Goal: Task Accomplishment & Management: Use online tool/utility

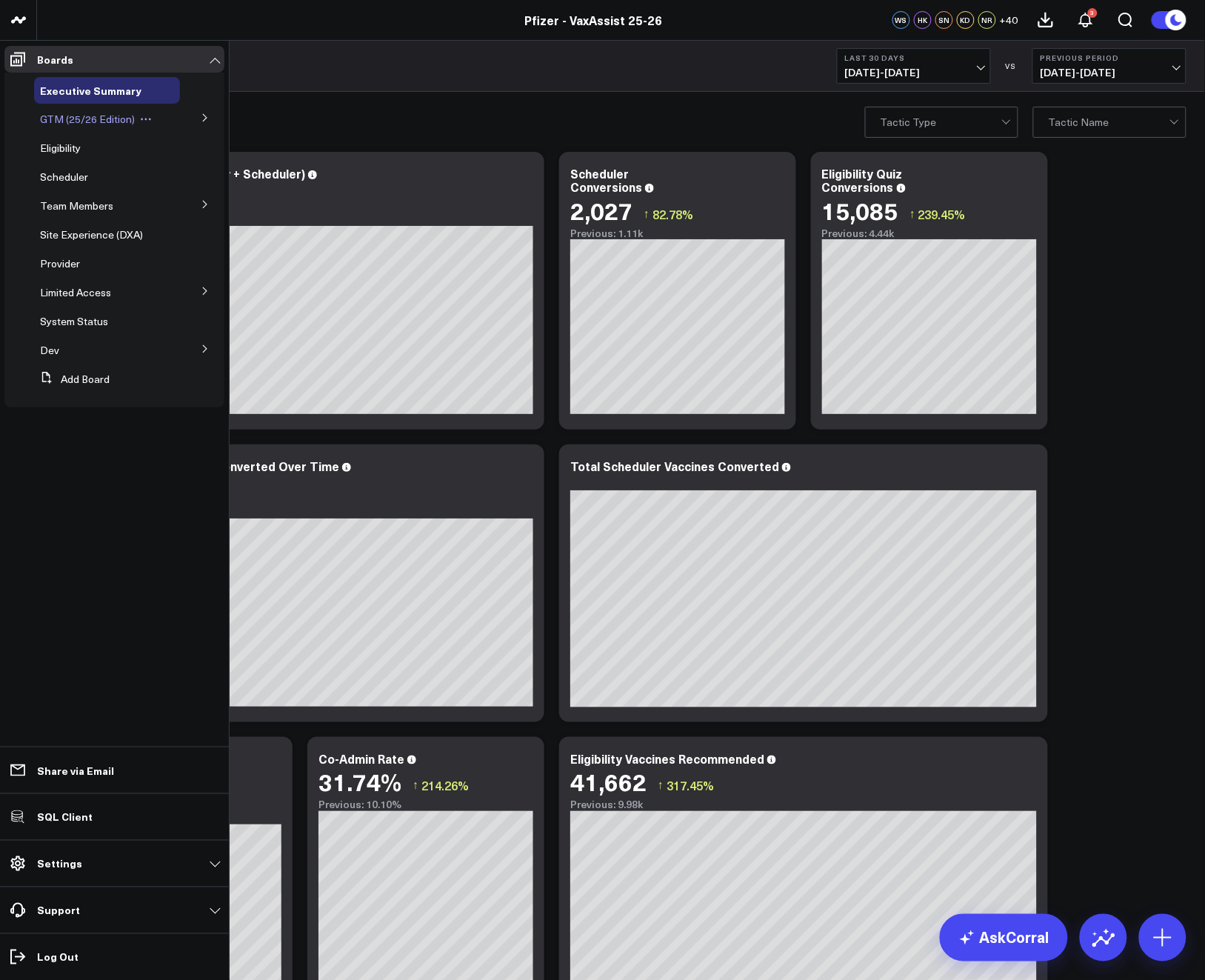
scroll to position [8376, 0]
click at [67, 182] on span "Scheduler" at bounding box center [63, 176] width 48 height 14
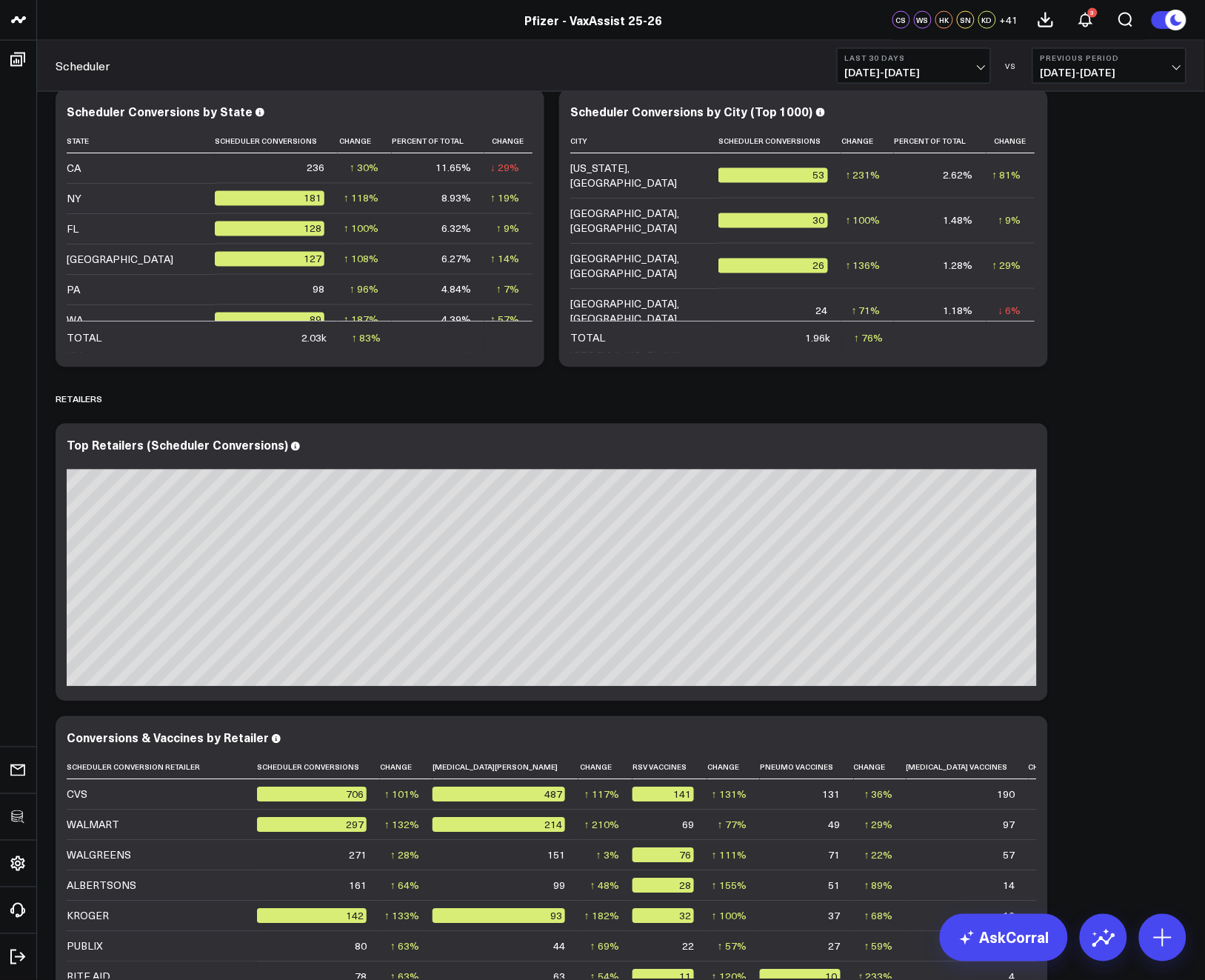
scroll to position [2212, 0]
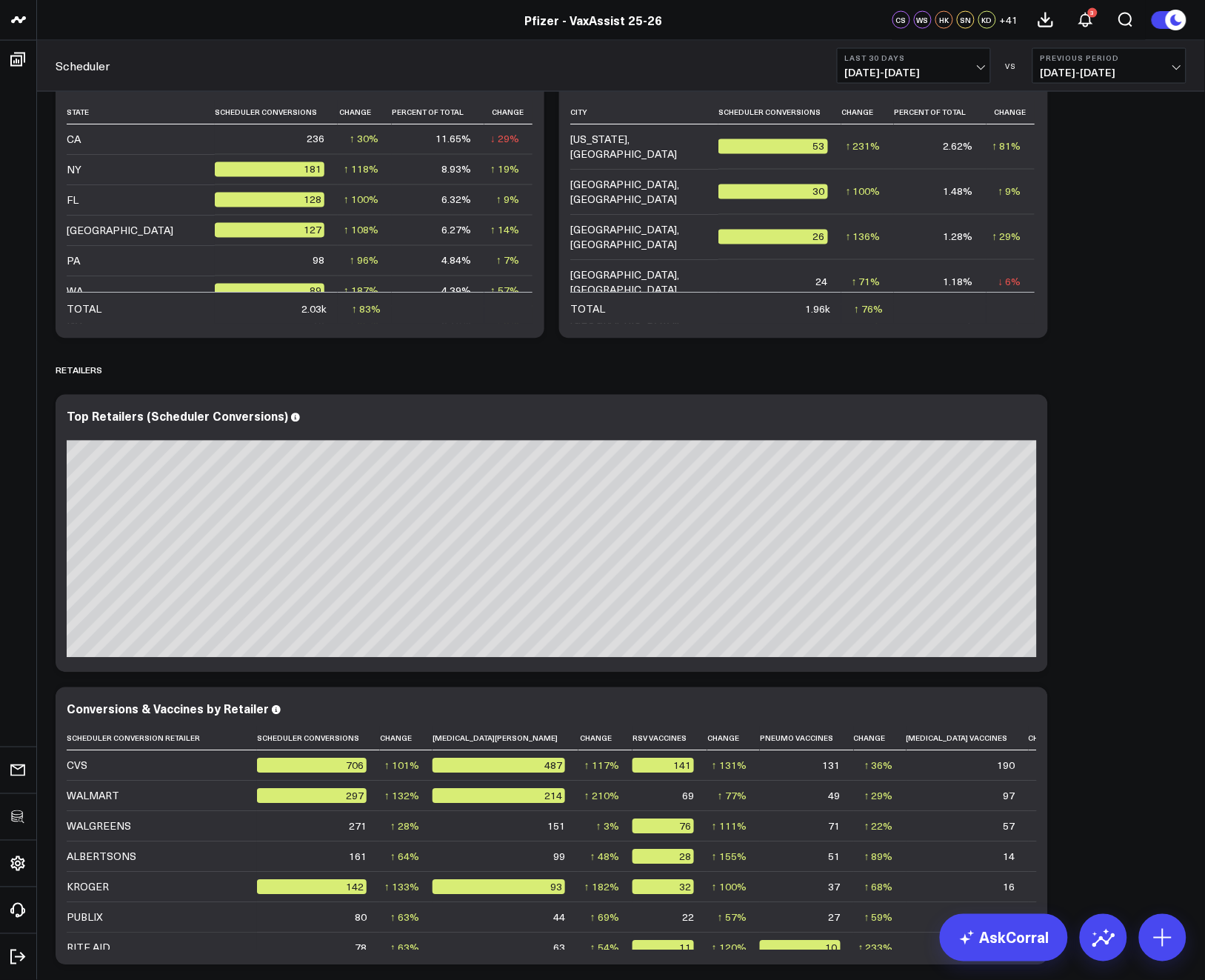
click at [946, 66] on span "07/26/25 - 08/24/25" at bounding box center [913, 72] width 137 height 12
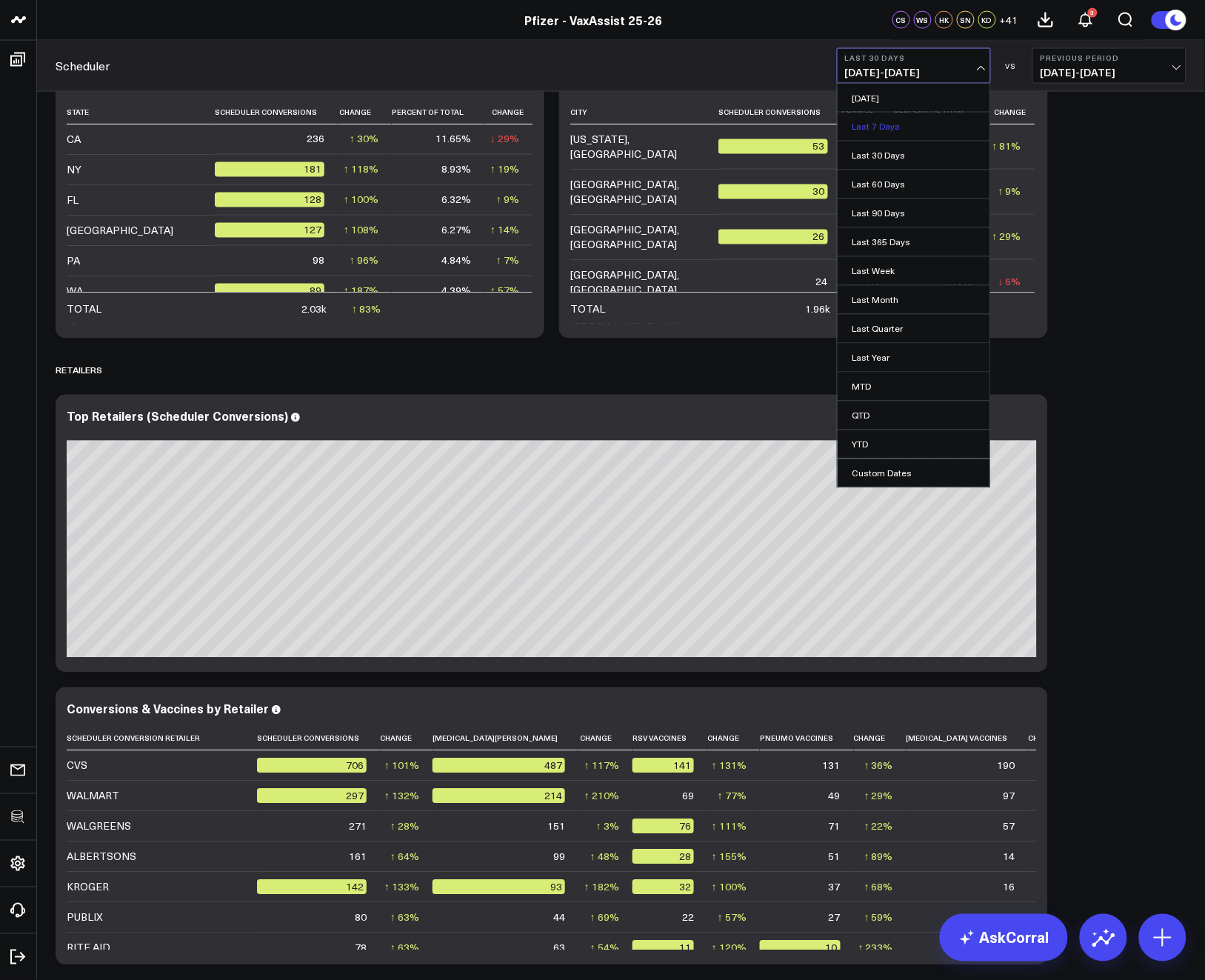
click at [916, 121] on link "Last 7 Days" at bounding box center [913, 126] width 152 height 28
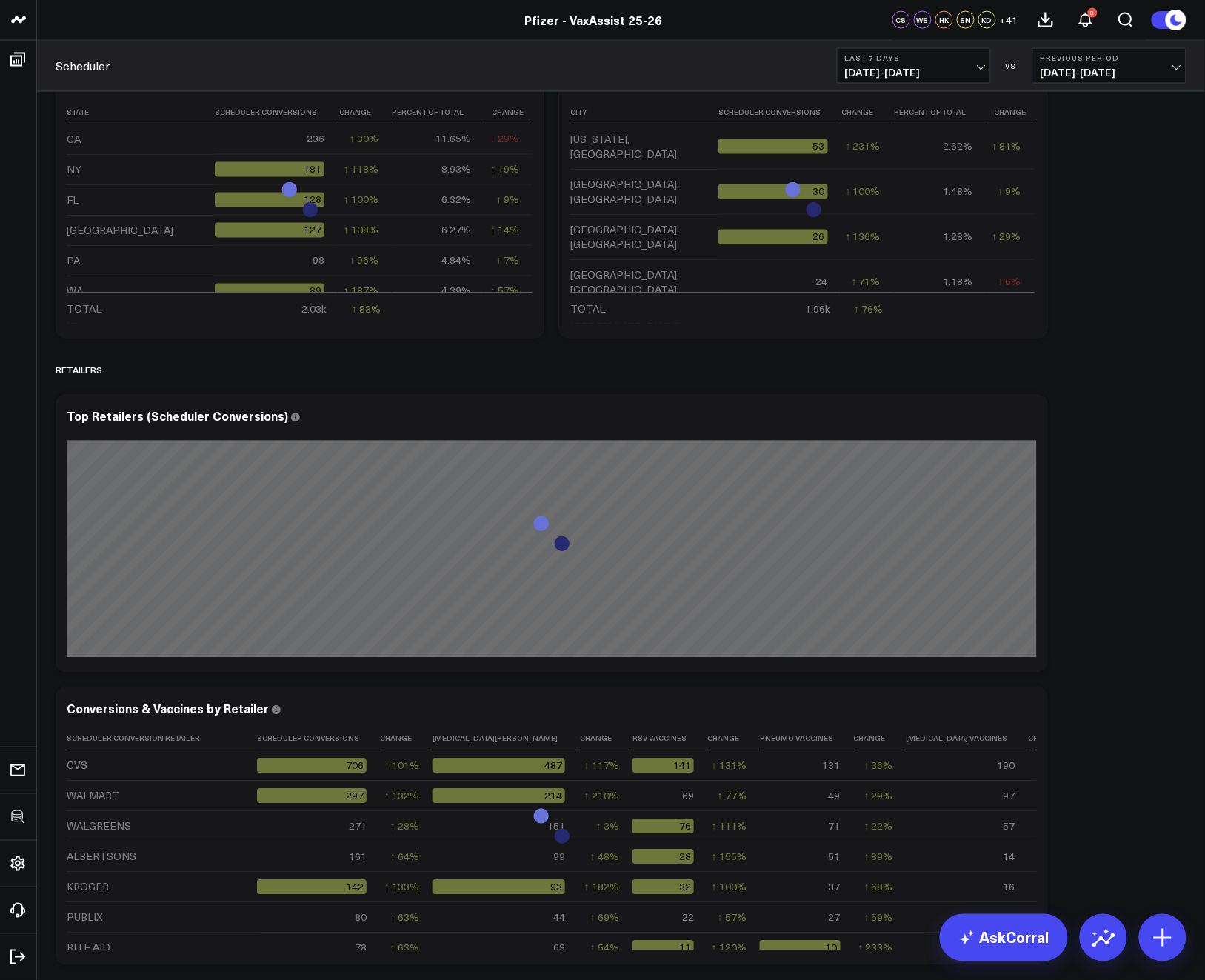
click at [1117, 310] on div "SCHEDULER Modify via AI Copy link to widget Ask support Remove Create linked co…" at bounding box center [620, 805] width 1146 height 5850
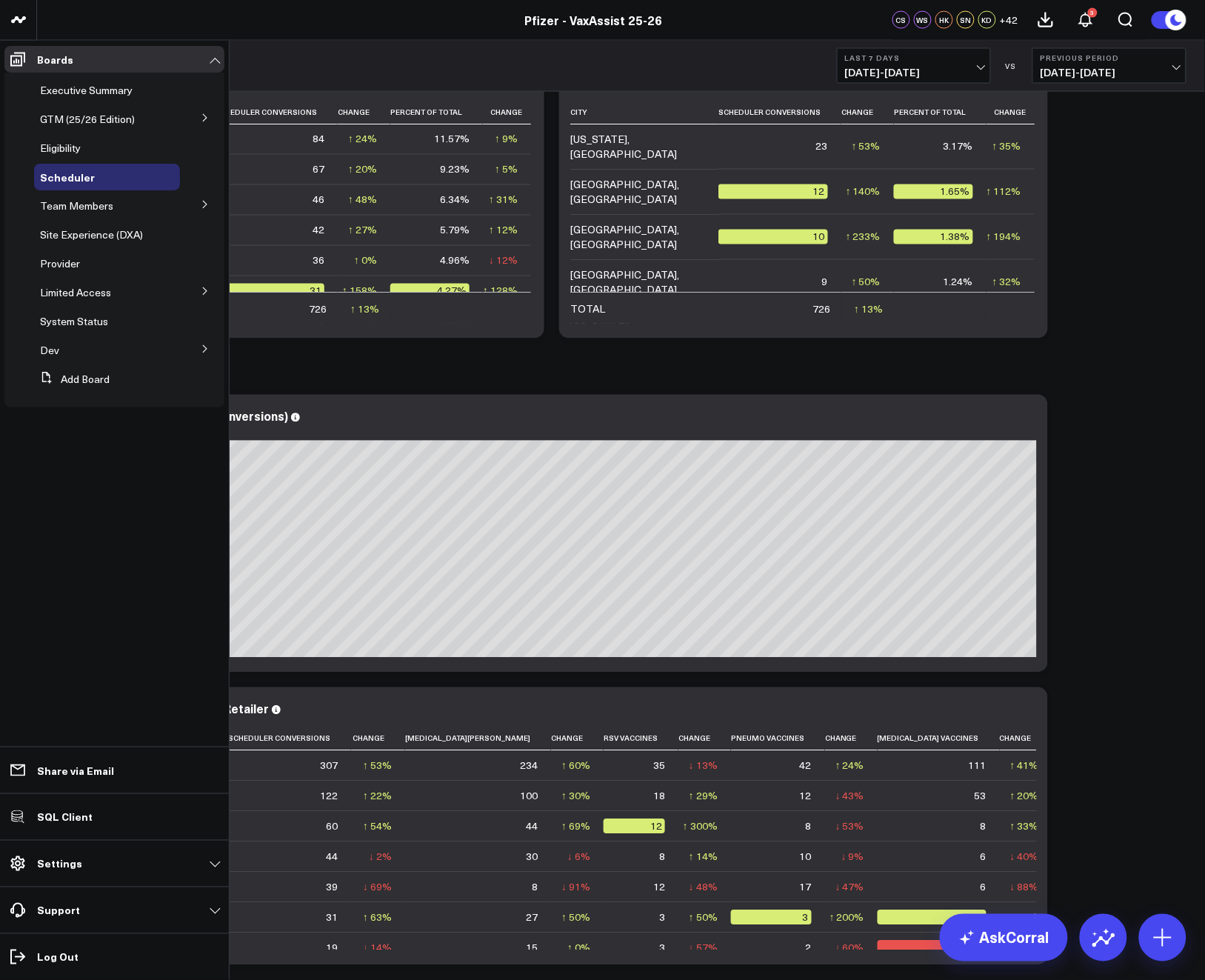
click at [205, 201] on icon at bounding box center [205, 204] width 9 height 9
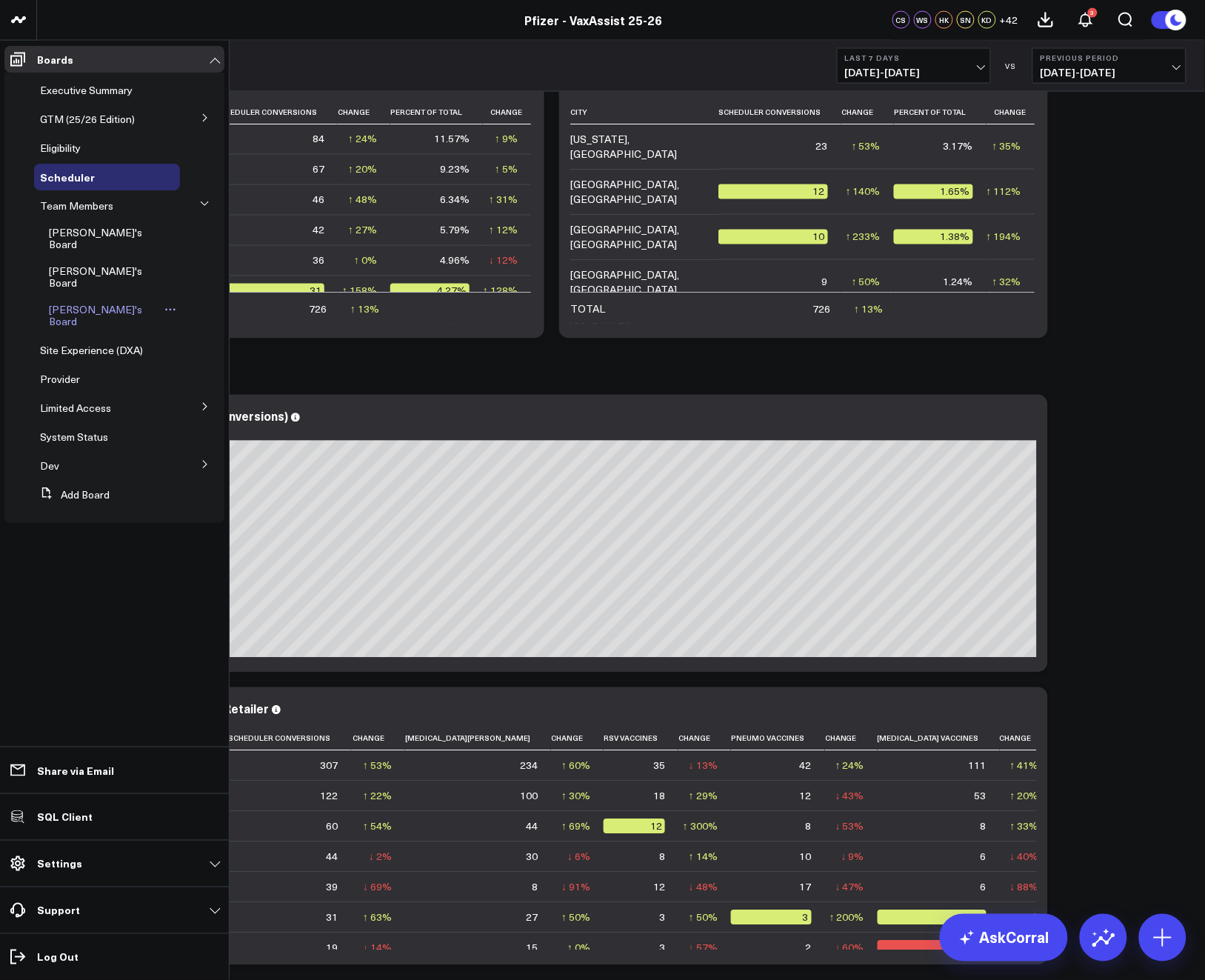
click at [78, 302] on span "[PERSON_NAME]'s Board" at bounding box center [96, 315] width 94 height 26
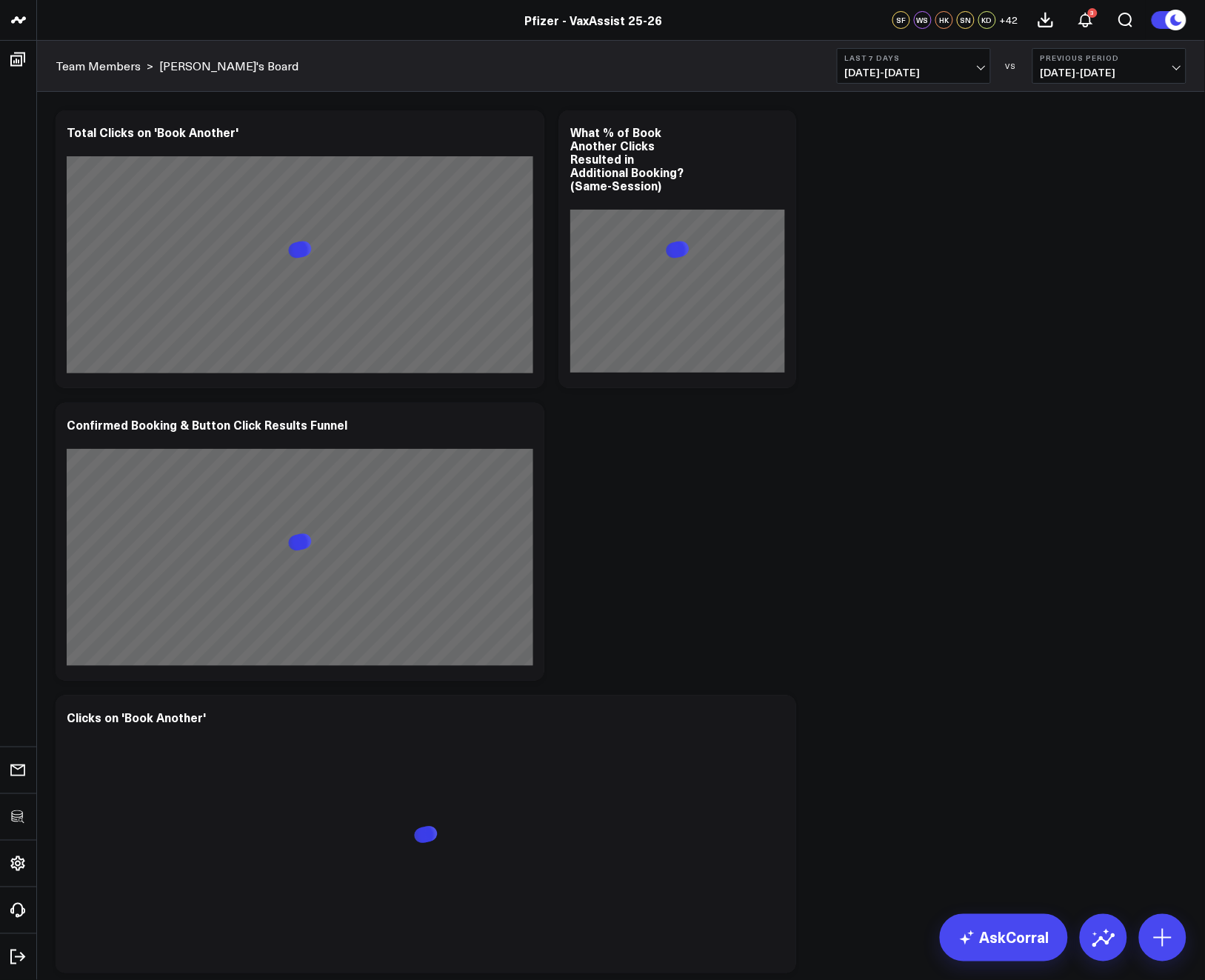
drag, startPoint x: 1161, startPoint y: 936, endPoint x: 1151, endPoint y: 910, distance: 27.9
click at [1161, 936] on icon at bounding box center [1163, 938] width 23 height 23
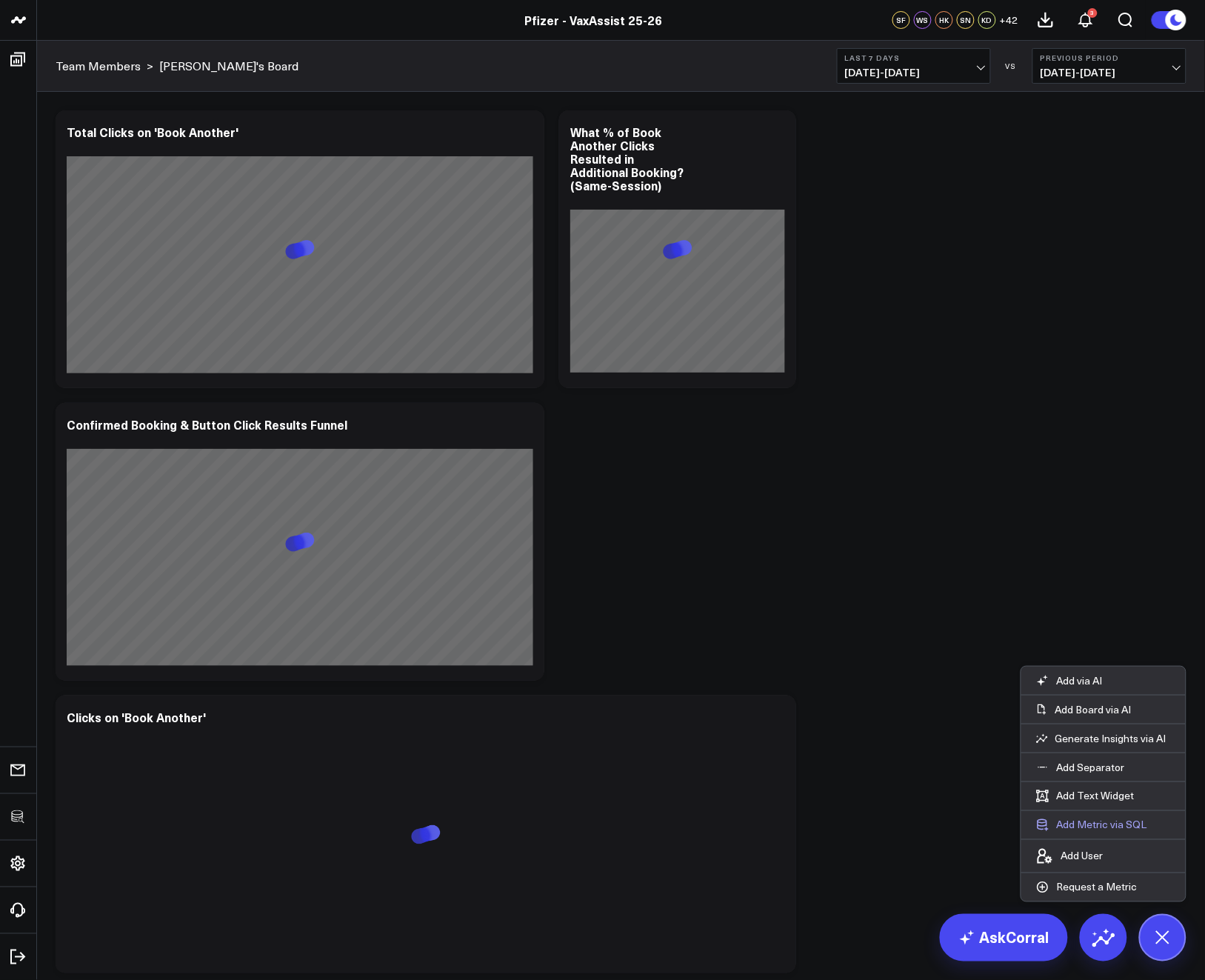
click at [1104, 825] on button "Add Metric via SQL" at bounding box center [1092, 825] width 140 height 28
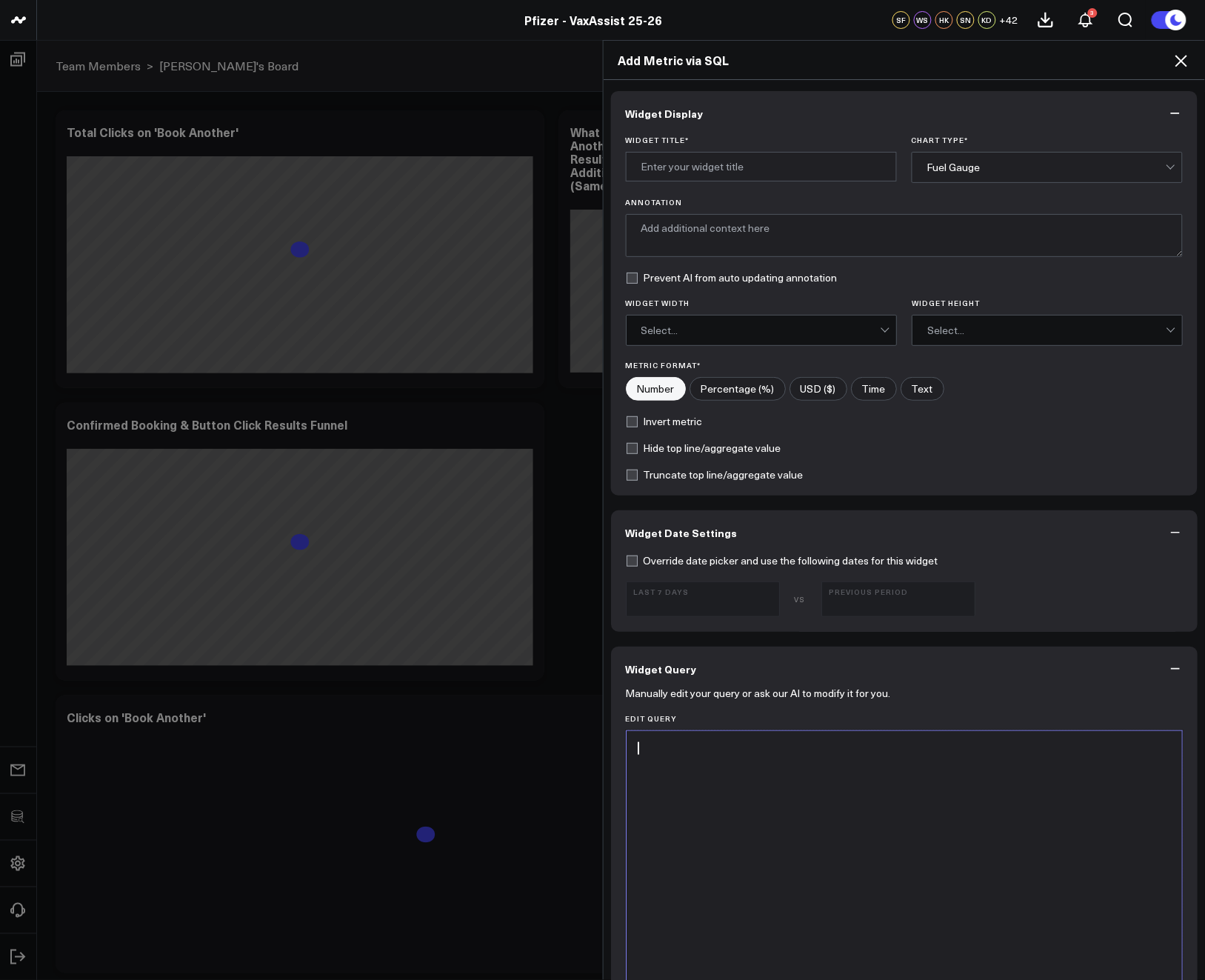
click at [852, 806] on div at bounding box center [904, 915] width 541 height 354
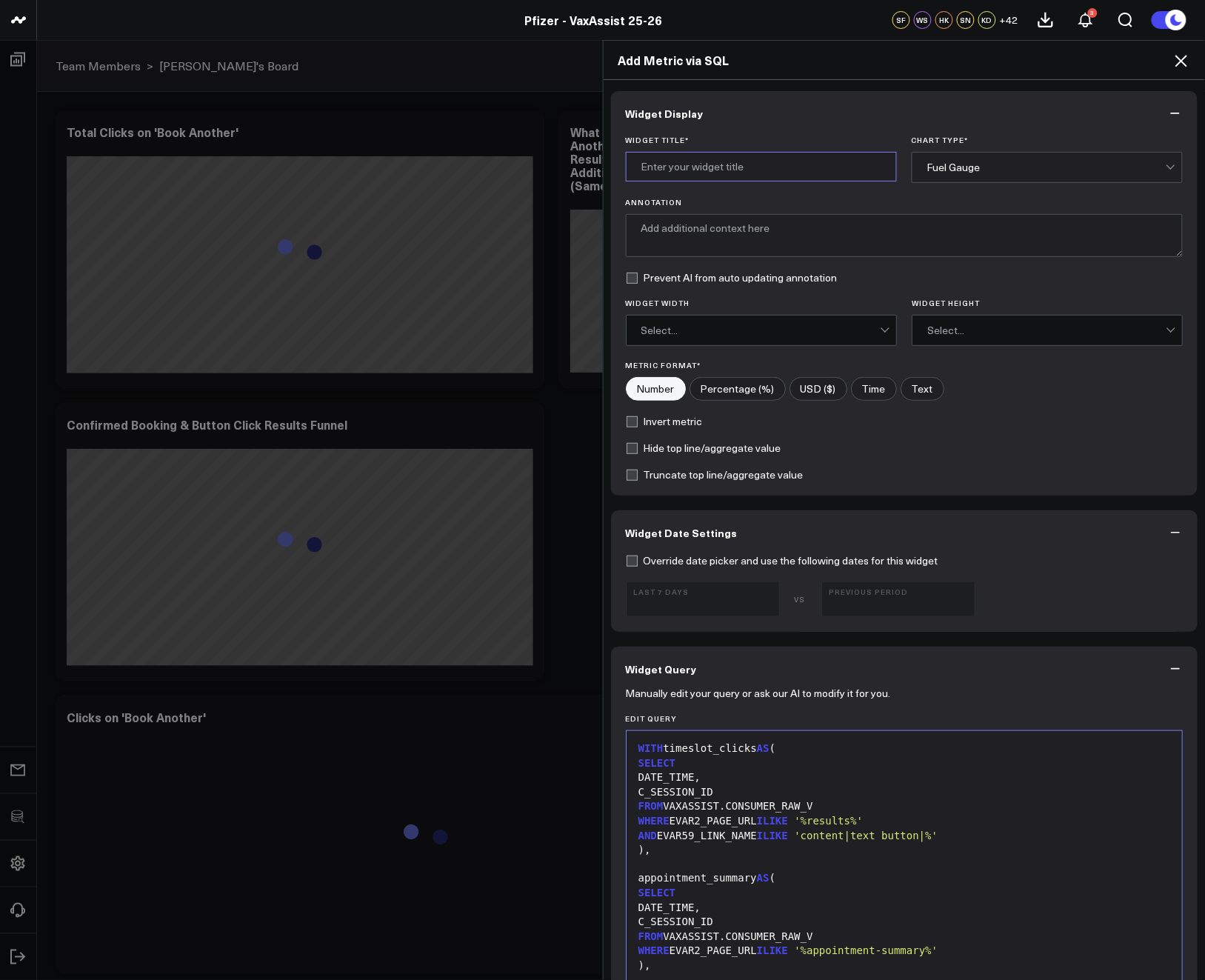
click at [757, 175] on input "Widget Title *" at bounding box center [761, 167] width 271 height 29
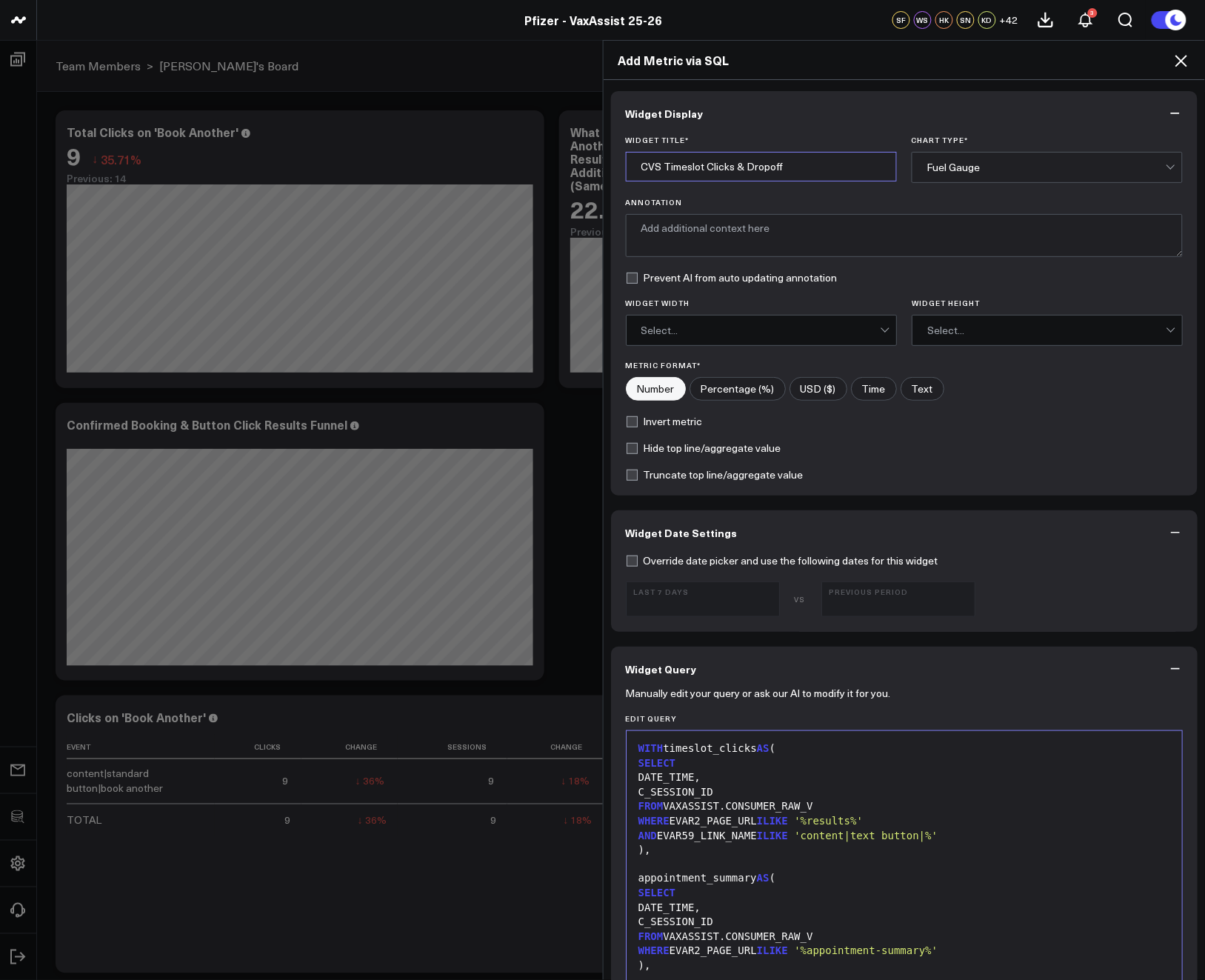
type input "CVS Timeslot Clicks & Dropoff"
click at [975, 160] on div "Fuel Gauge" at bounding box center [1046, 167] width 239 height 29
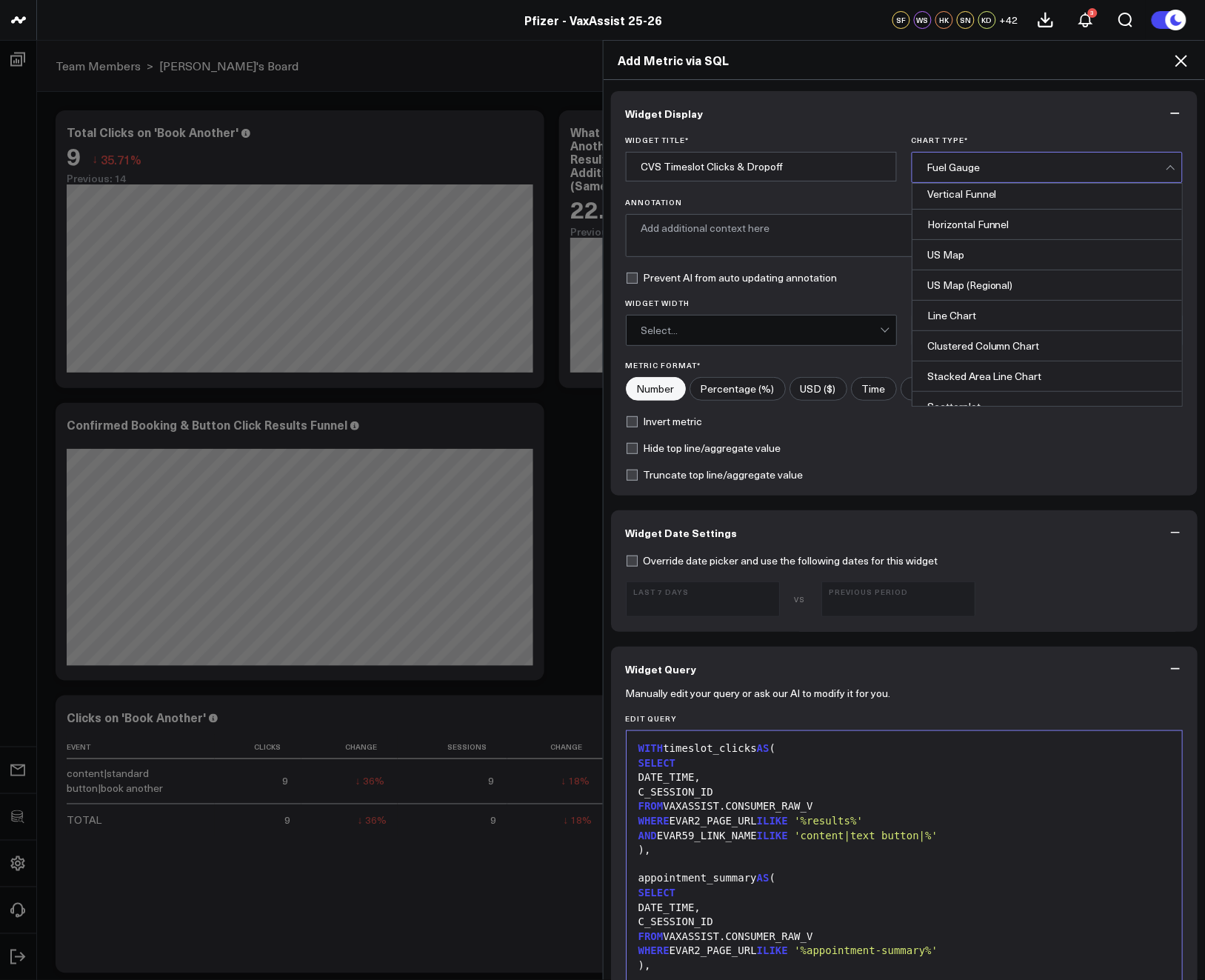
scroll to position [599, 0]
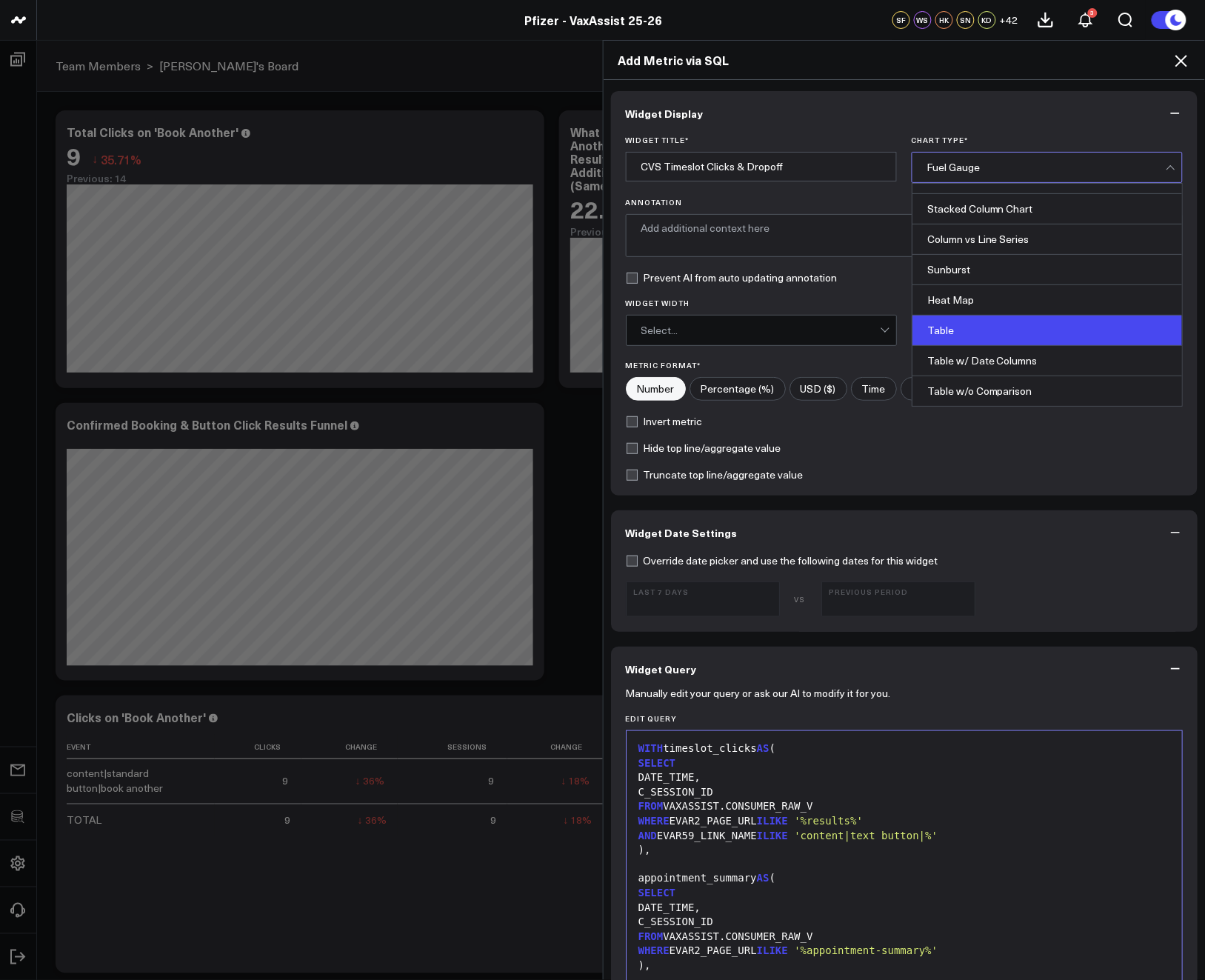
click at [984, 337] on div "Table" at bounding box center [1047, 331] width 270 height 30
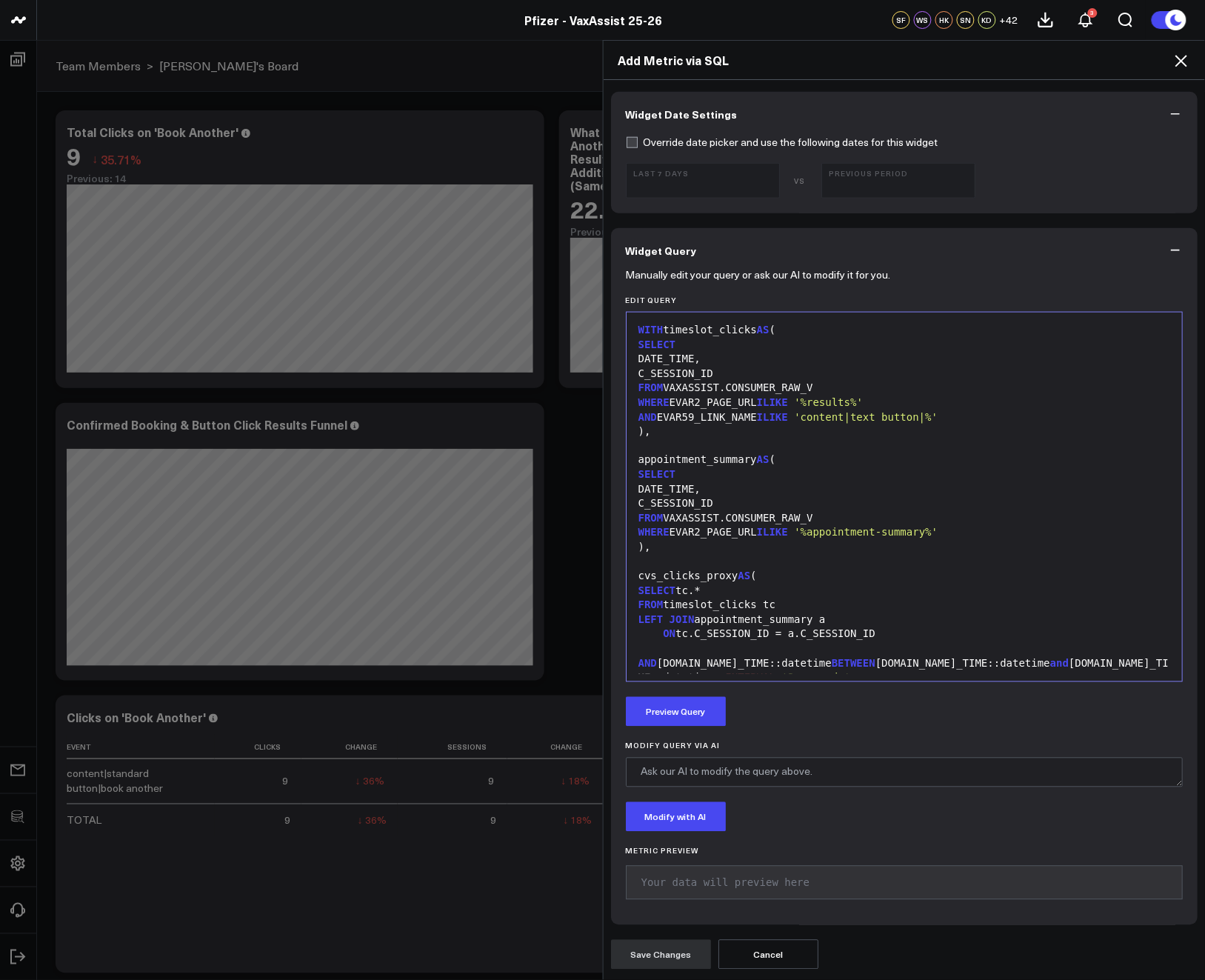
scroll to position [334, 0]
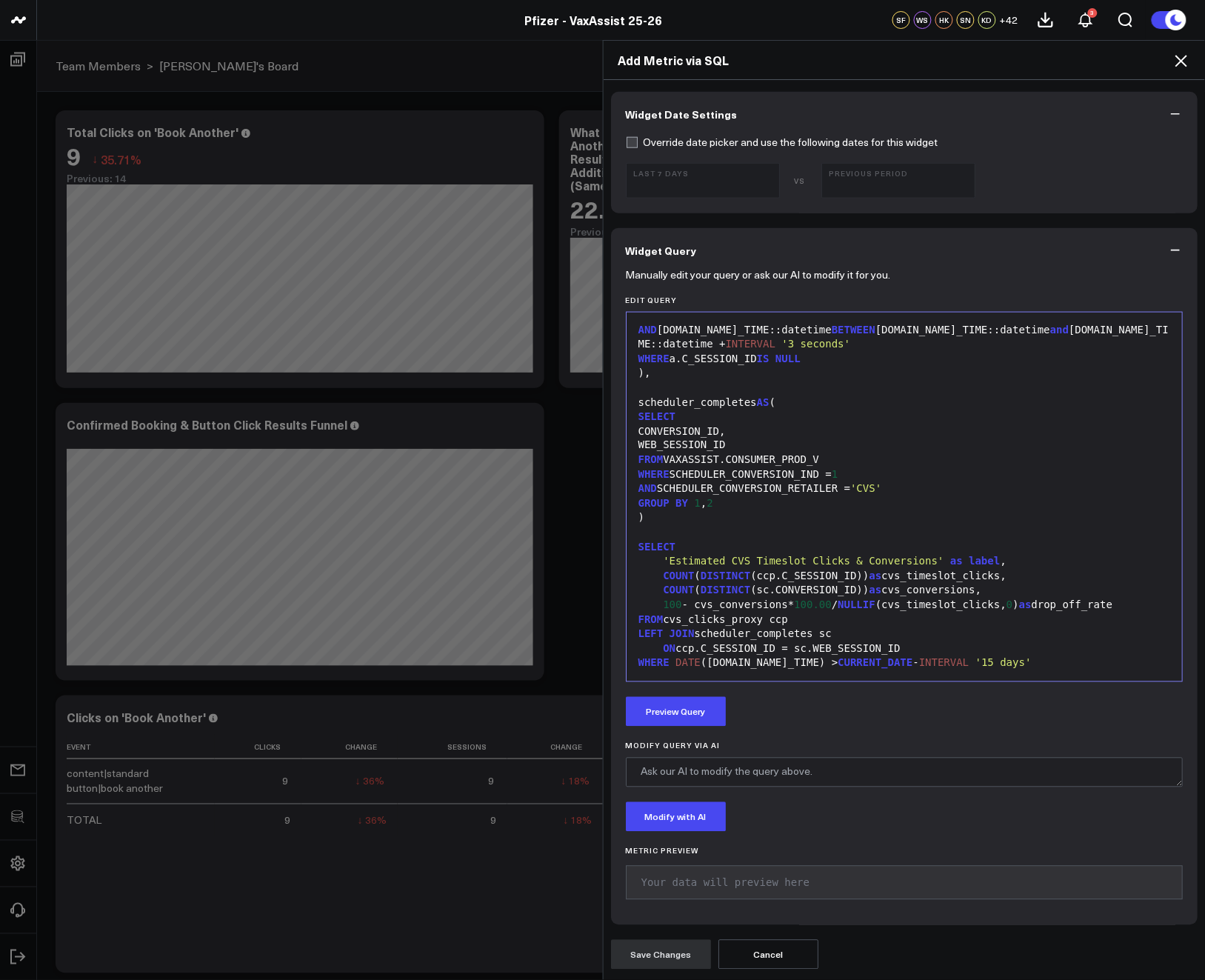
click at [665, 688] on div "Manually edit your query or ask our AI to modify it for you. Edit Query 99 1 2 …" at bounding box center [905, 599] width 587 height 652
click at [667, 695] on div "Manually edit your query or ask our AI to modify it for you. Edit Query 99 1 2 …" at bounding box center [905, 599] width 587 height 652
click at [669, 701] on button "Preview Query" at bounding box center [676, 712] width 100 height 29
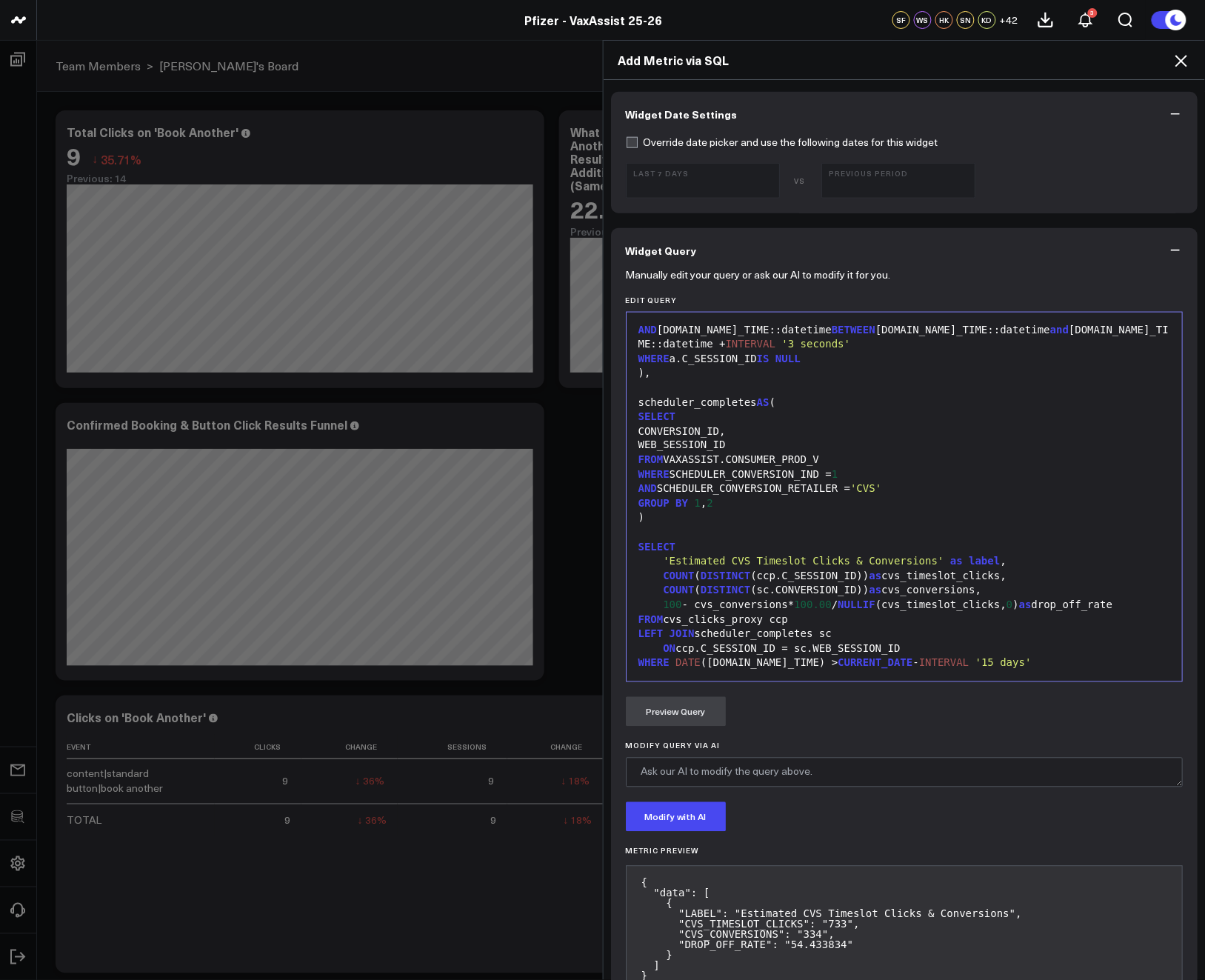
scroll to position [513, 0]
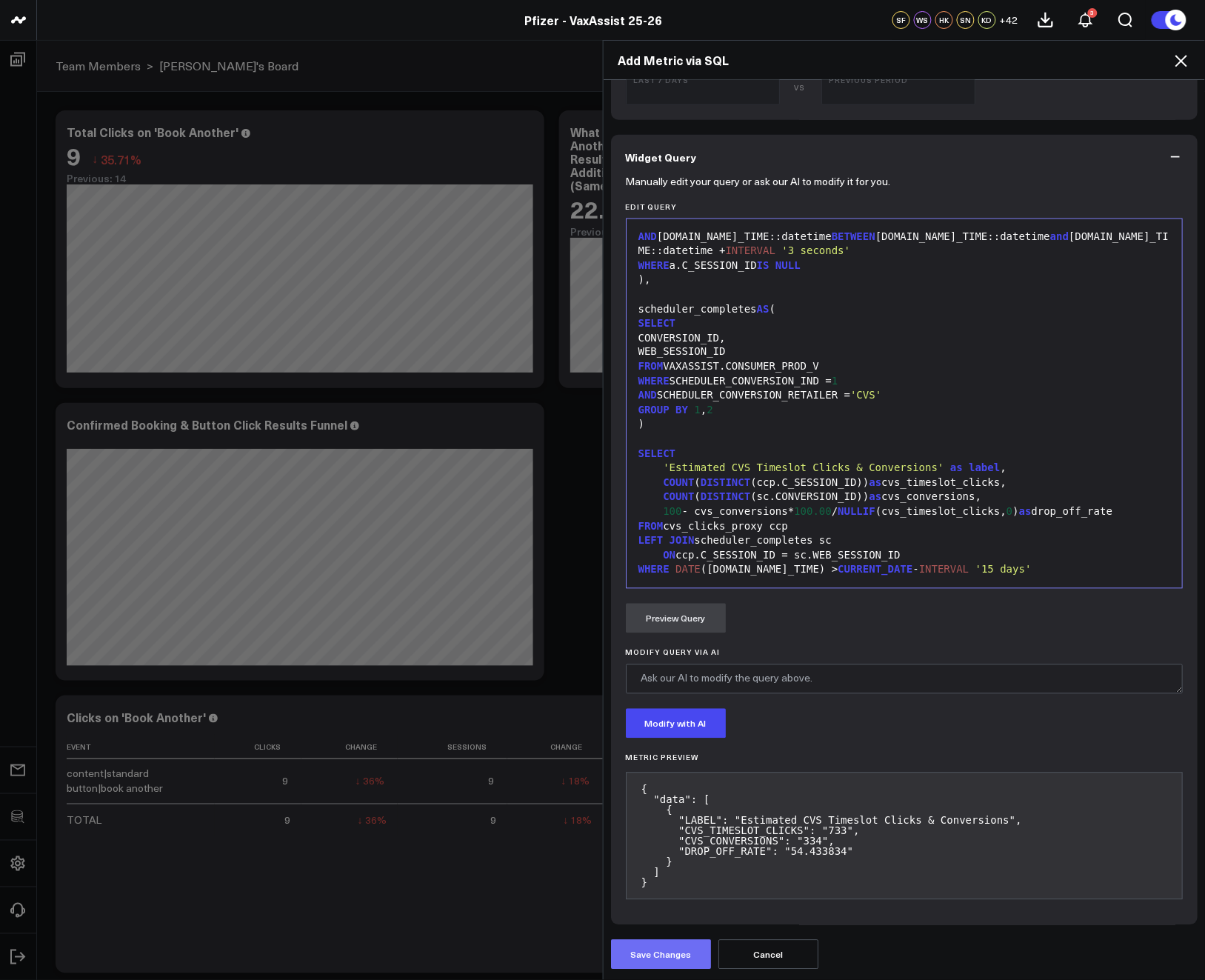
click at [648, 947] on button "Save Changes" at bounding box center [661, 955] width 100 height 29
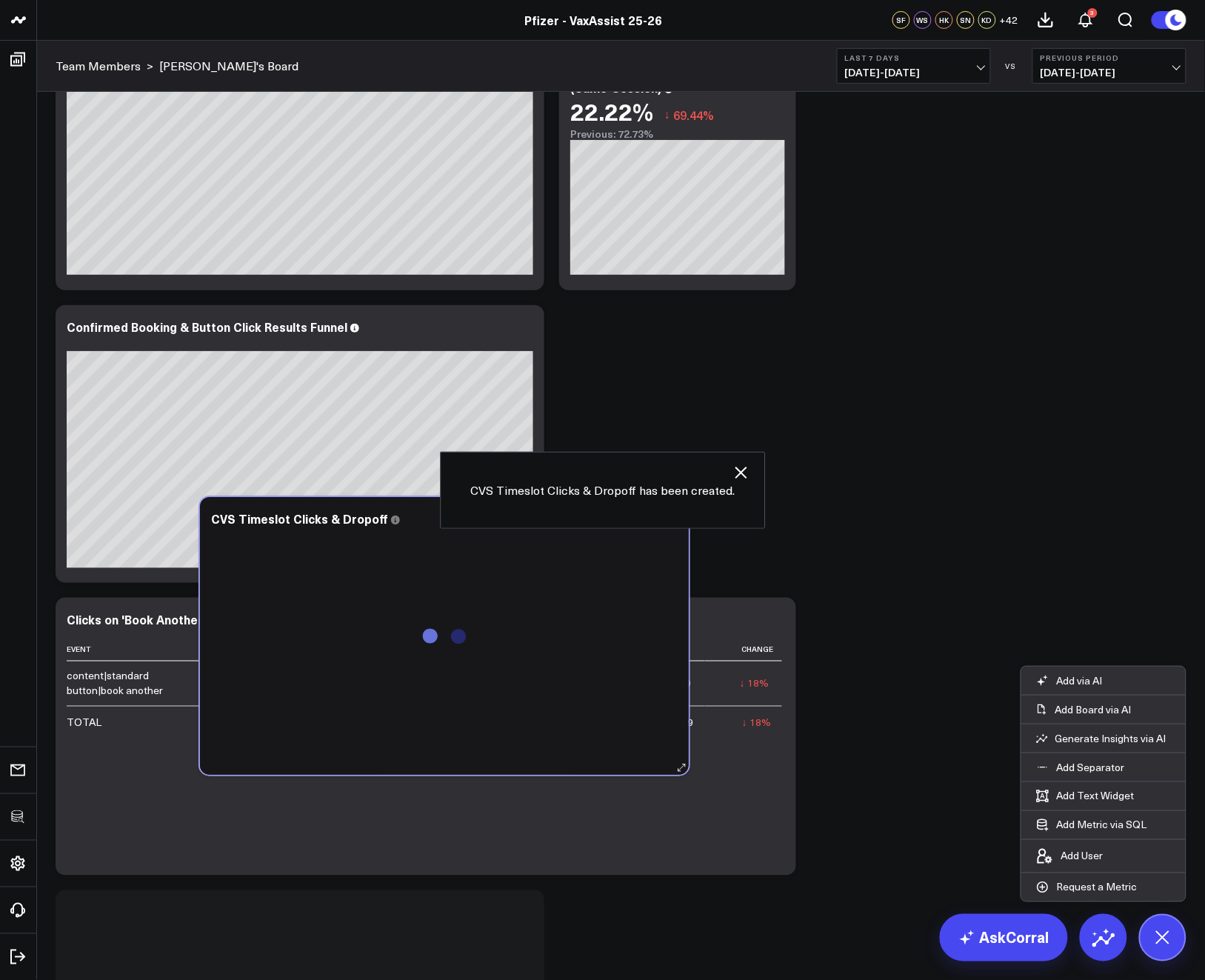
scroll to position [0, 0]
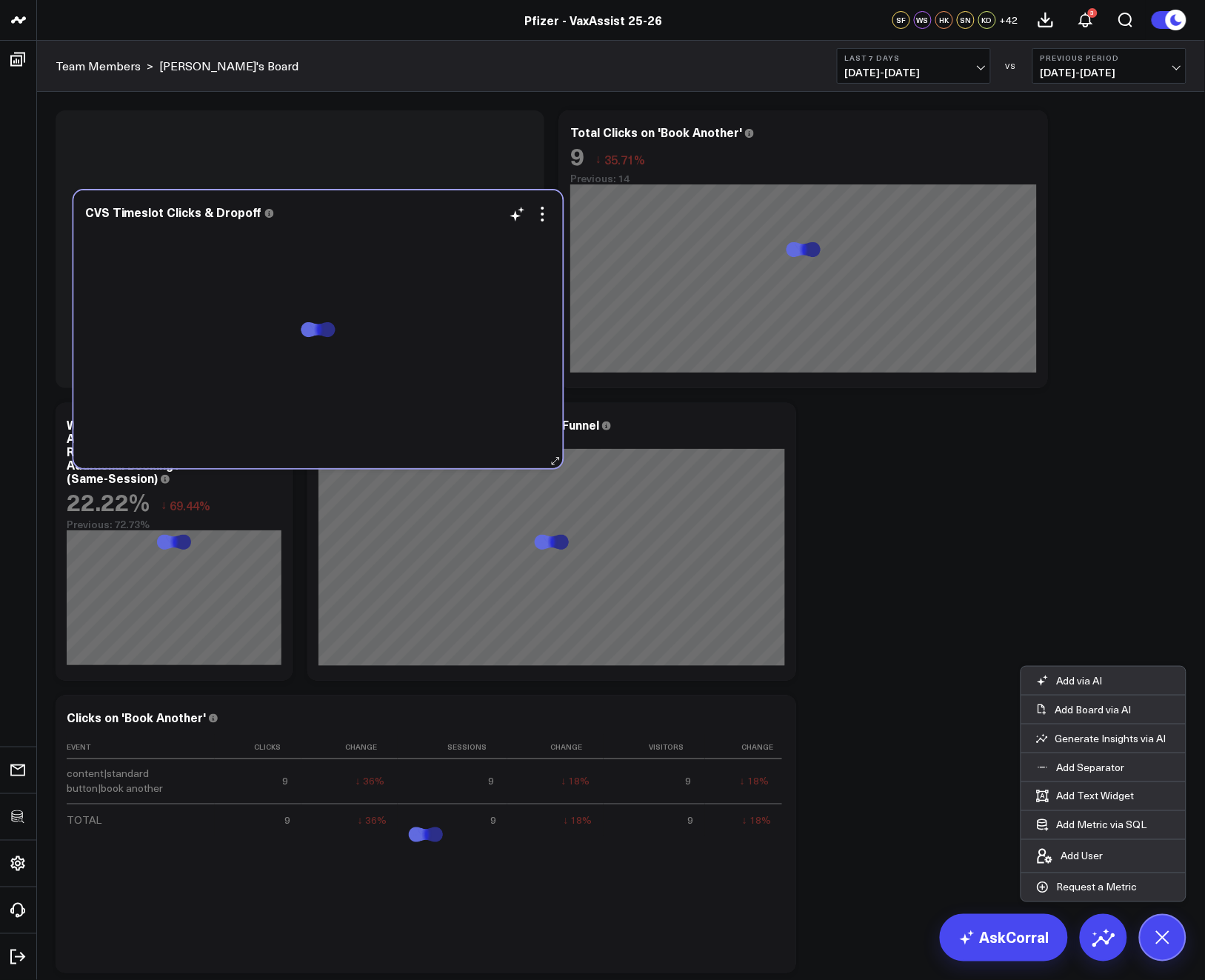
drag, startPoint x: 403, startPoint y: 917, endPoint x: 420, endPoint y: 209, distance: 708.2
click at [420, 209] on div "CVS Timeslot Clicks & Dropoff" at bounding box center [318, 212] width 467 height 14
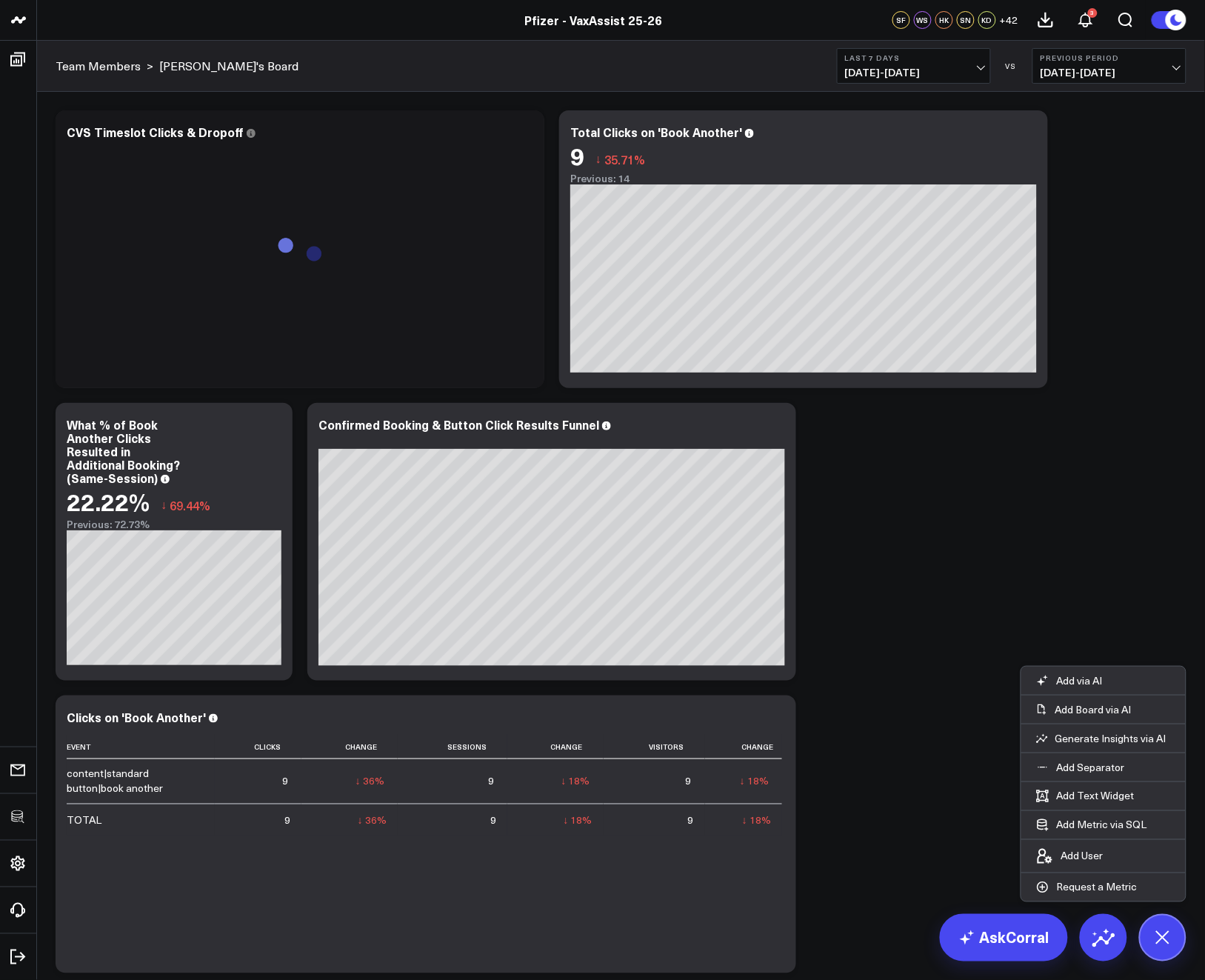
click at [941, 78] on span "08/18/25 - 08/24/25" at bounding box center [913, 72] width 137 height 12
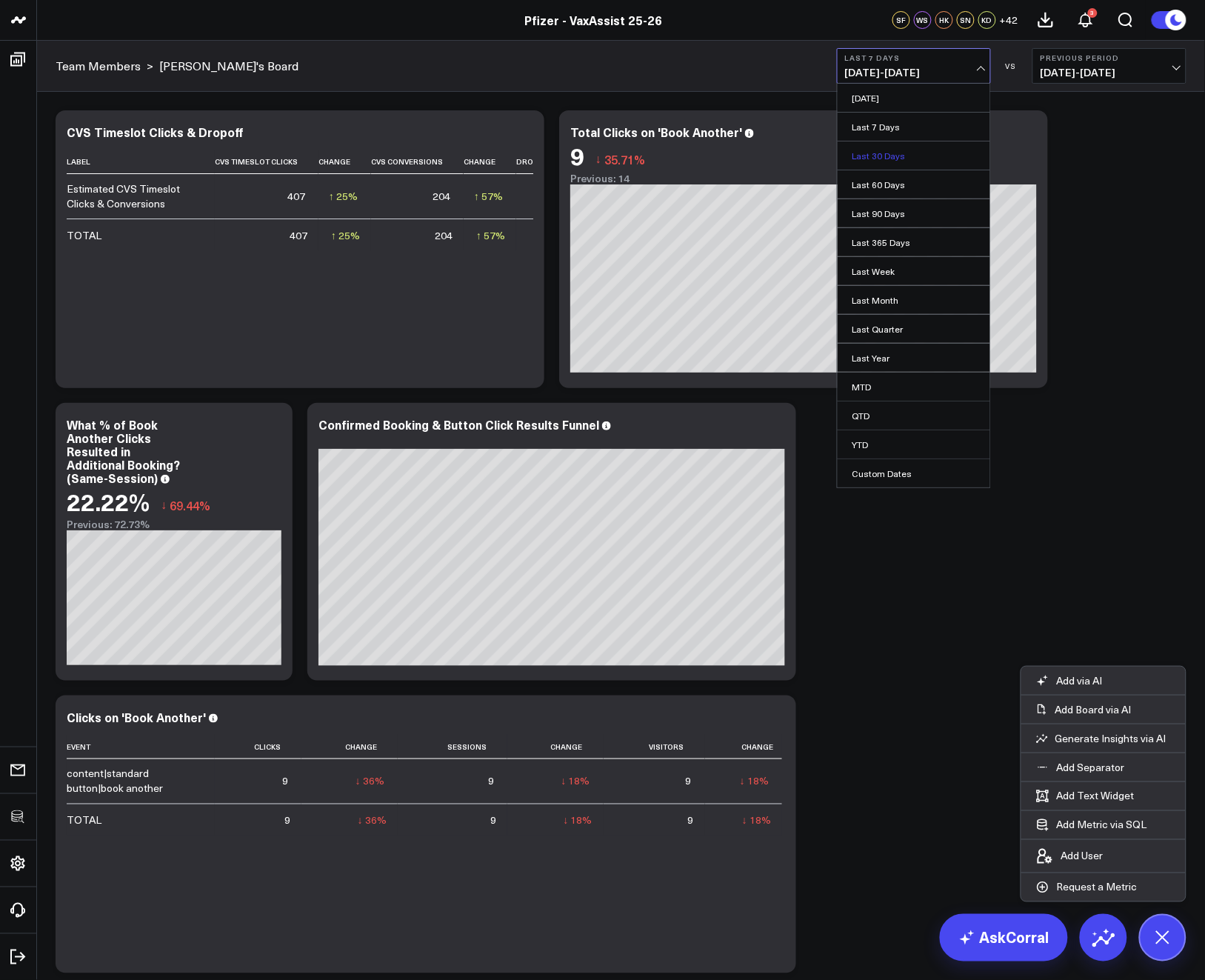
click at [914, 154] on link "Last 30 Days" at bounding box center [913, 155] width 152 height 28
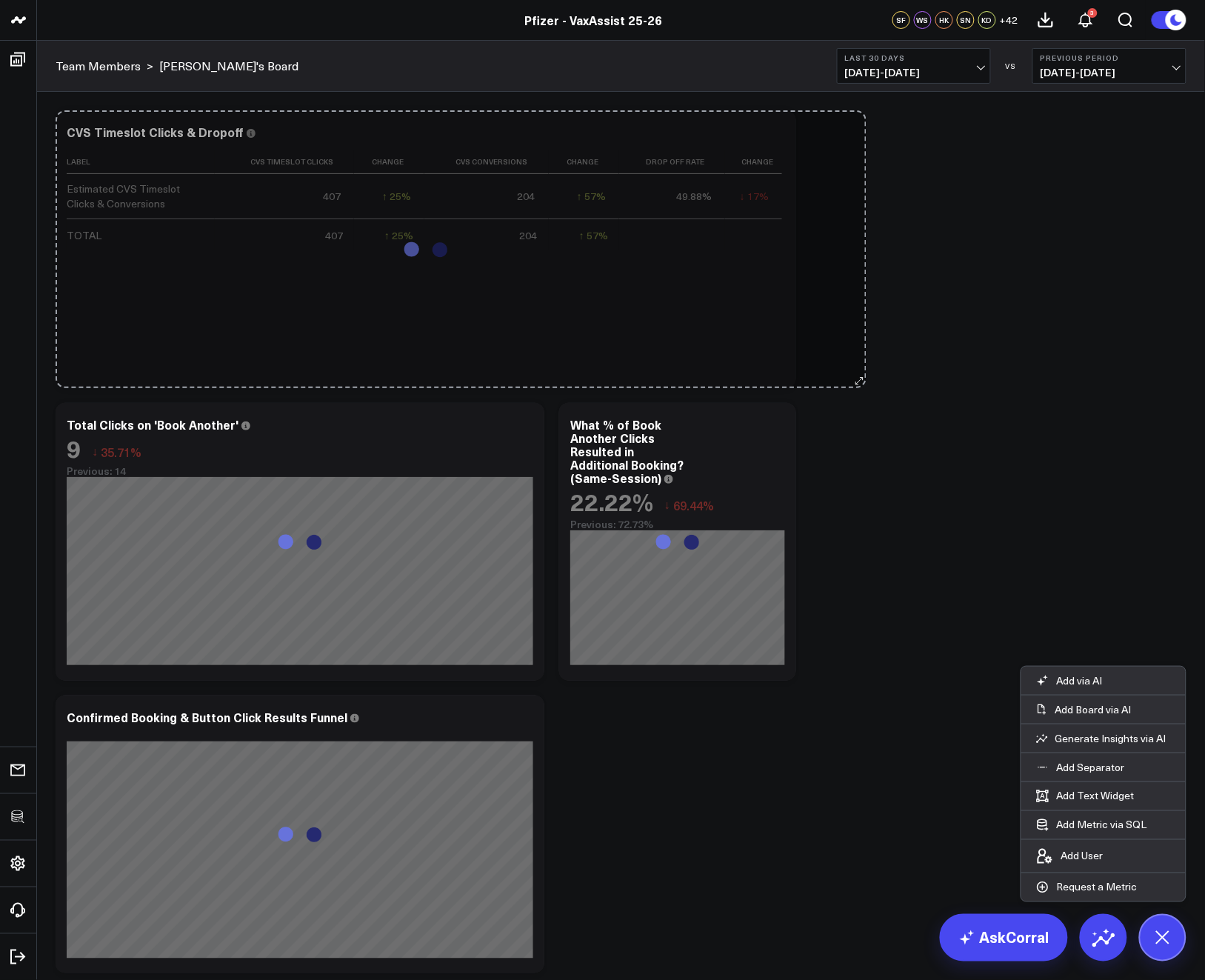
drag, startPoint x: 540, startPoint y: 375, endPoint x: 862, endPoint y: 346, distance: 323.3
click at [862, 346] on div "Modify via AI Copy link to widget Ask support Remove Create linked copy Executi…" at bounding box center [620, 688] width 1146 height 1170
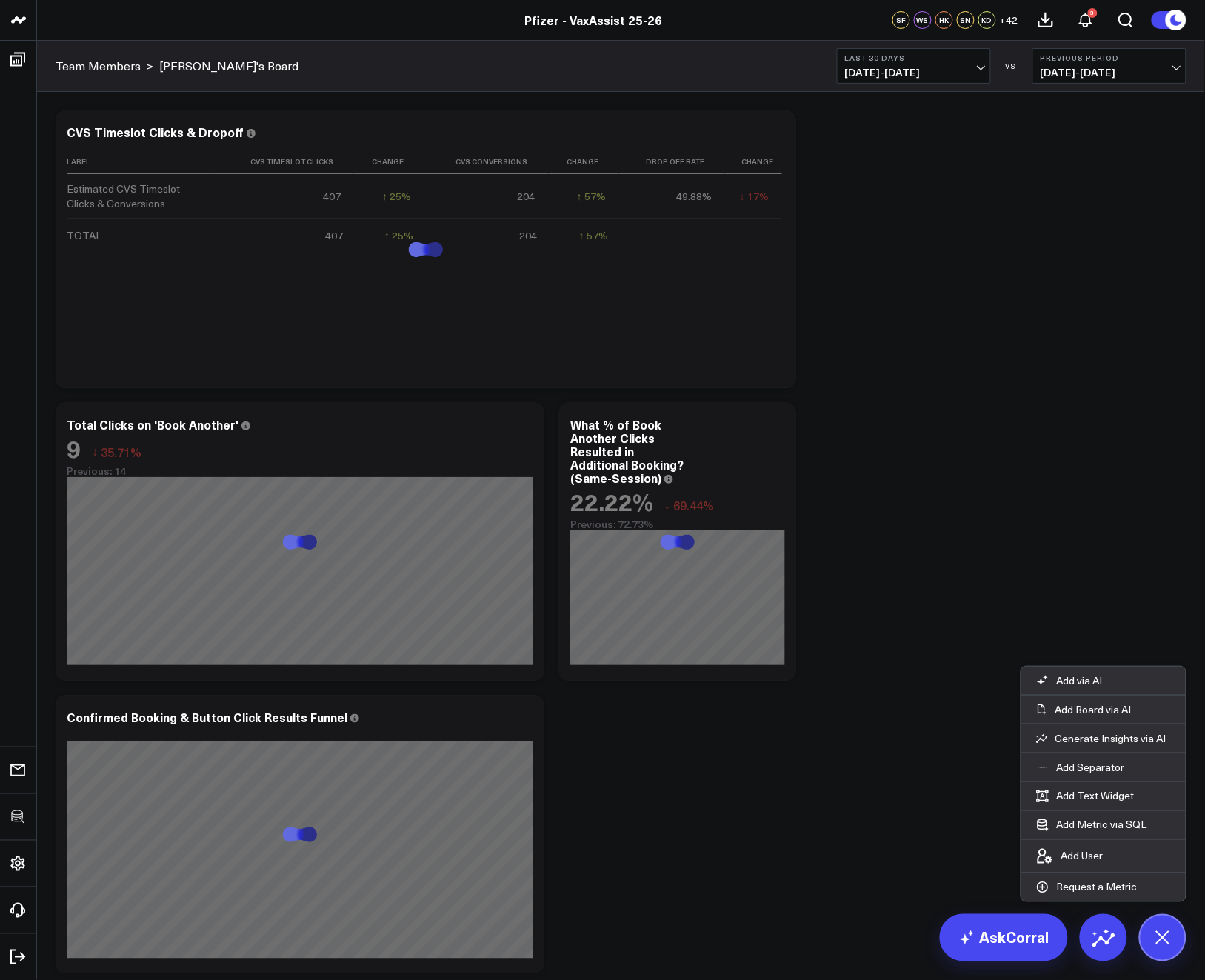
click at [1021, 341] on div "Modify via AI Copy link to widget Ask support Remove Create linked copy Executi…" at bounding box center [620, 688] width 1146 height 1170
click at [1161, 933] on icon at bounding box center [1162, 937] width 33 height 33
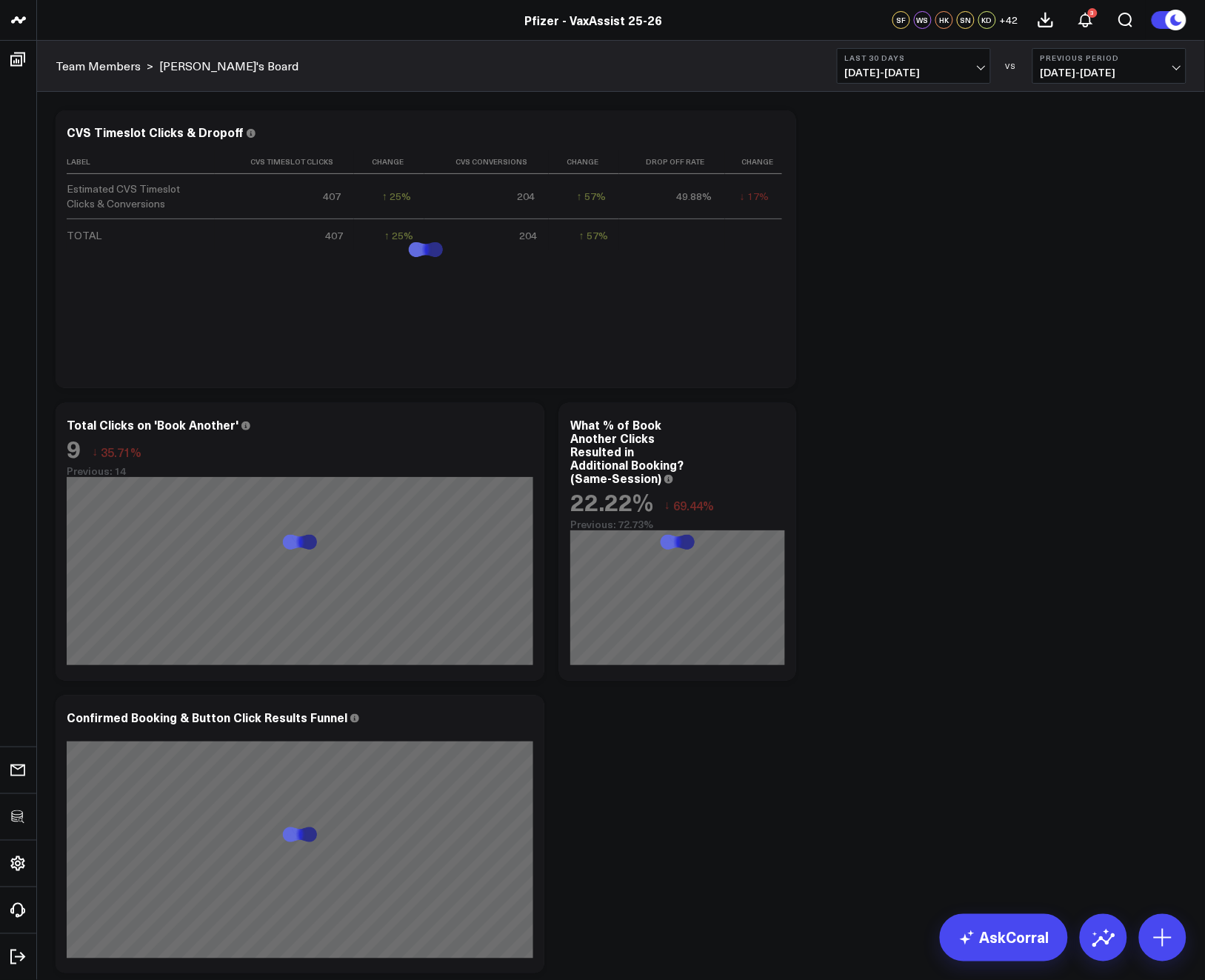
click at [1053, 383] on div "Modify via AI Copy link to widget Ask support Remove Create linked copy Executi…" at bounding box center [620, 688] width 1146 height 1170
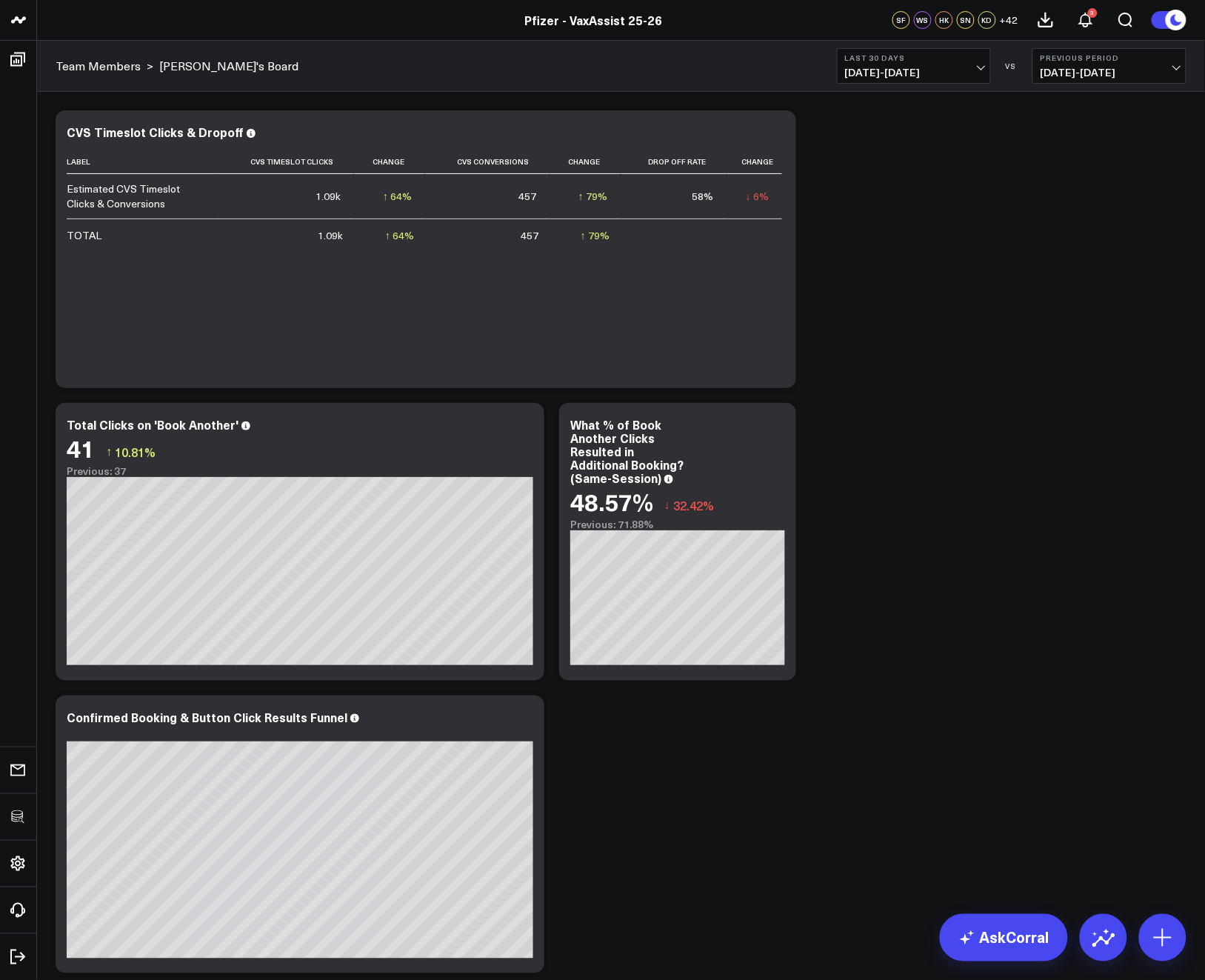
click at [948, 69] on span "07/26/25 - 08/24/25" at bounding box center [913, 72] width 137 height 12
click at [859, 436] on link "YTD" at bounding box center [913, 444] width 152 height 28
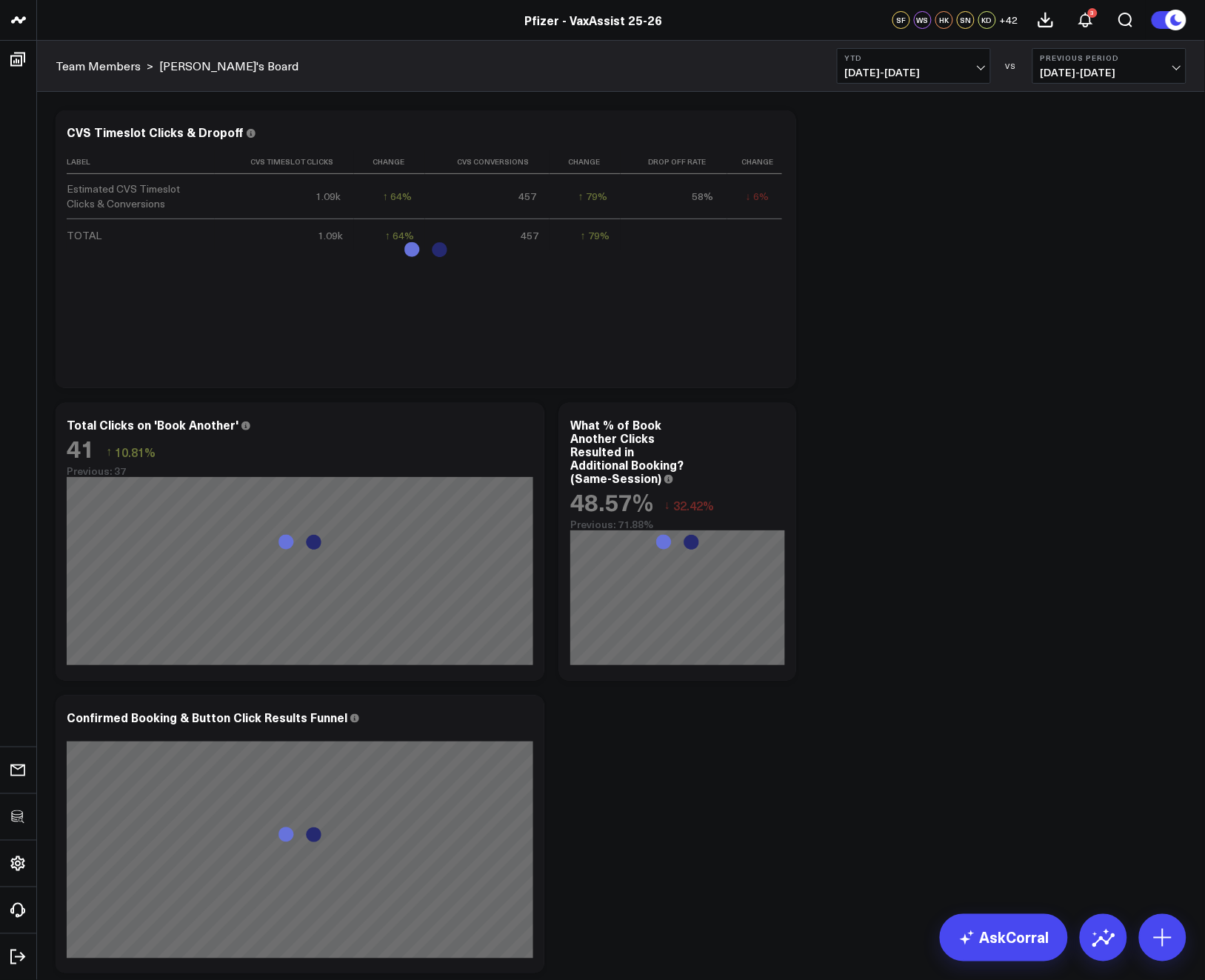
click at [912, 182] on div "Modify via AI Copy link to widget Ask support Remove Create linked copy Executi…" at bounding box center [620, 688] width 1146 height 1170
click at [779, 135] on icon at bounding box center [776, 134] width 18 height 18
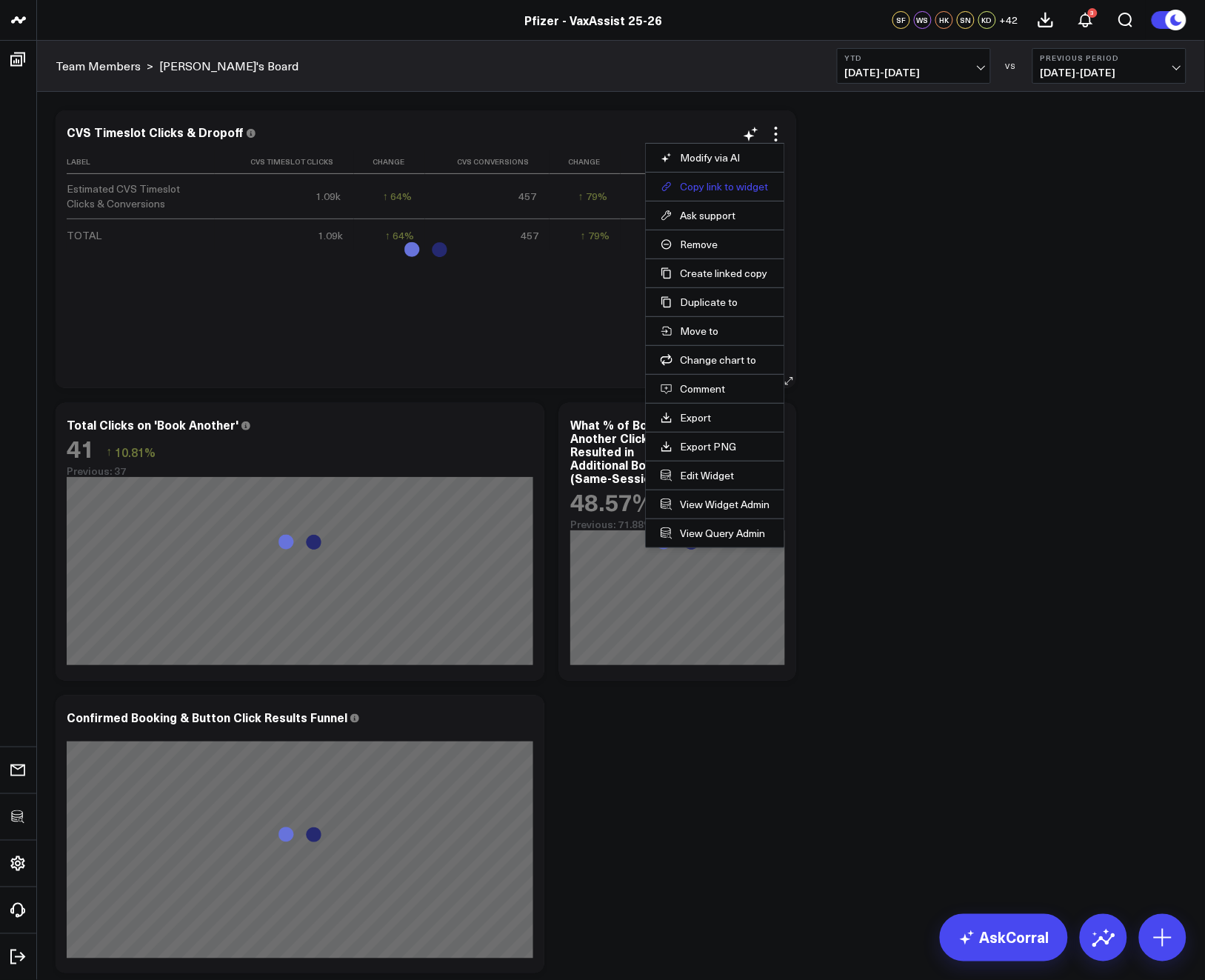
click at [724, 186] on button "Copy link to widget" at bounding box center [716, 187] width 109 height 14
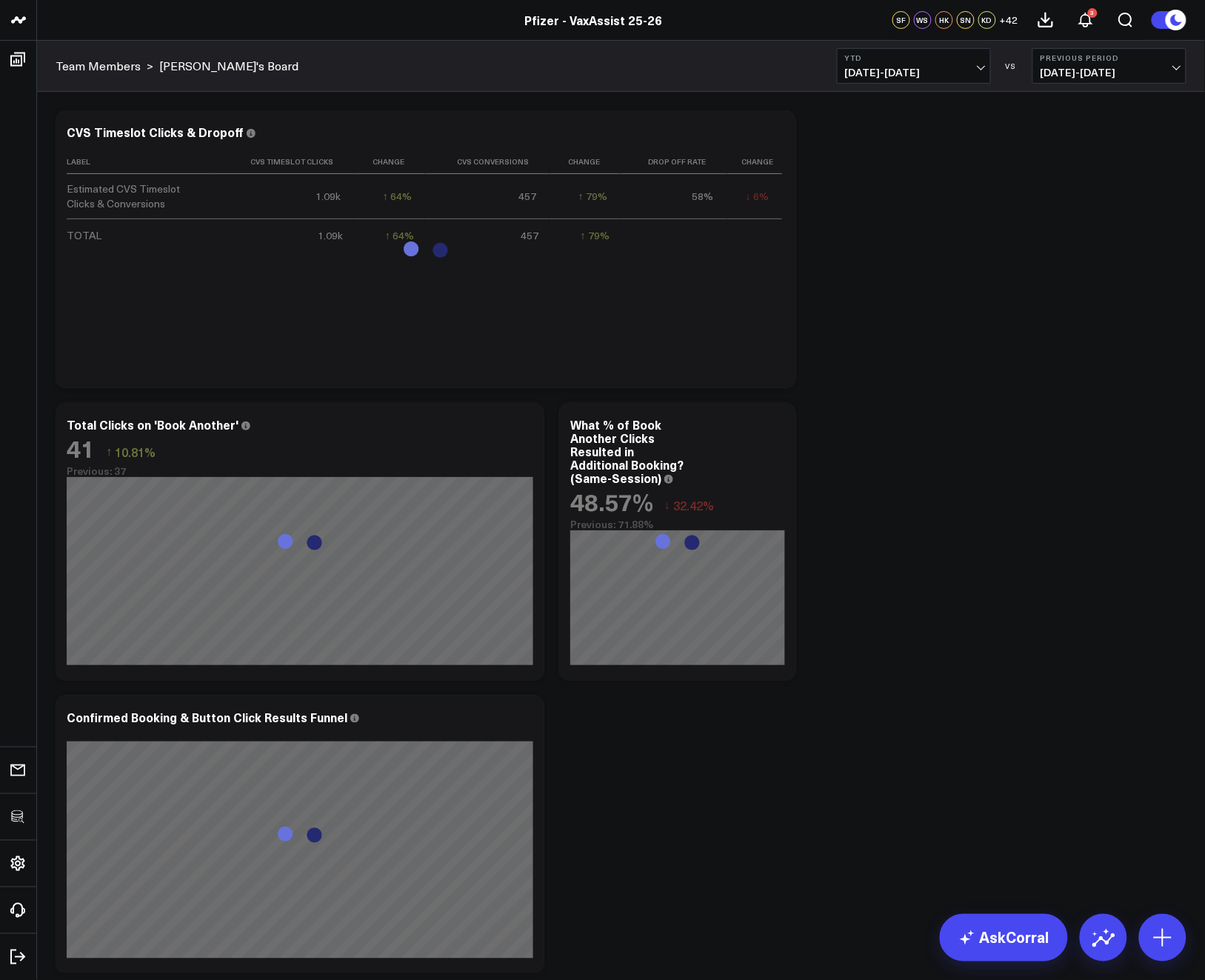
click at [937, 215] on div "Modify via AI Copy link to widget Ask support Remove Create linked copy Executi…" at bounding box center [620, 688] width 1146 height 1170
click at [198, 135] on div "CVS Timeslot Clicks & Dropoff" at bounding box center [161, 132] width 189 height 17
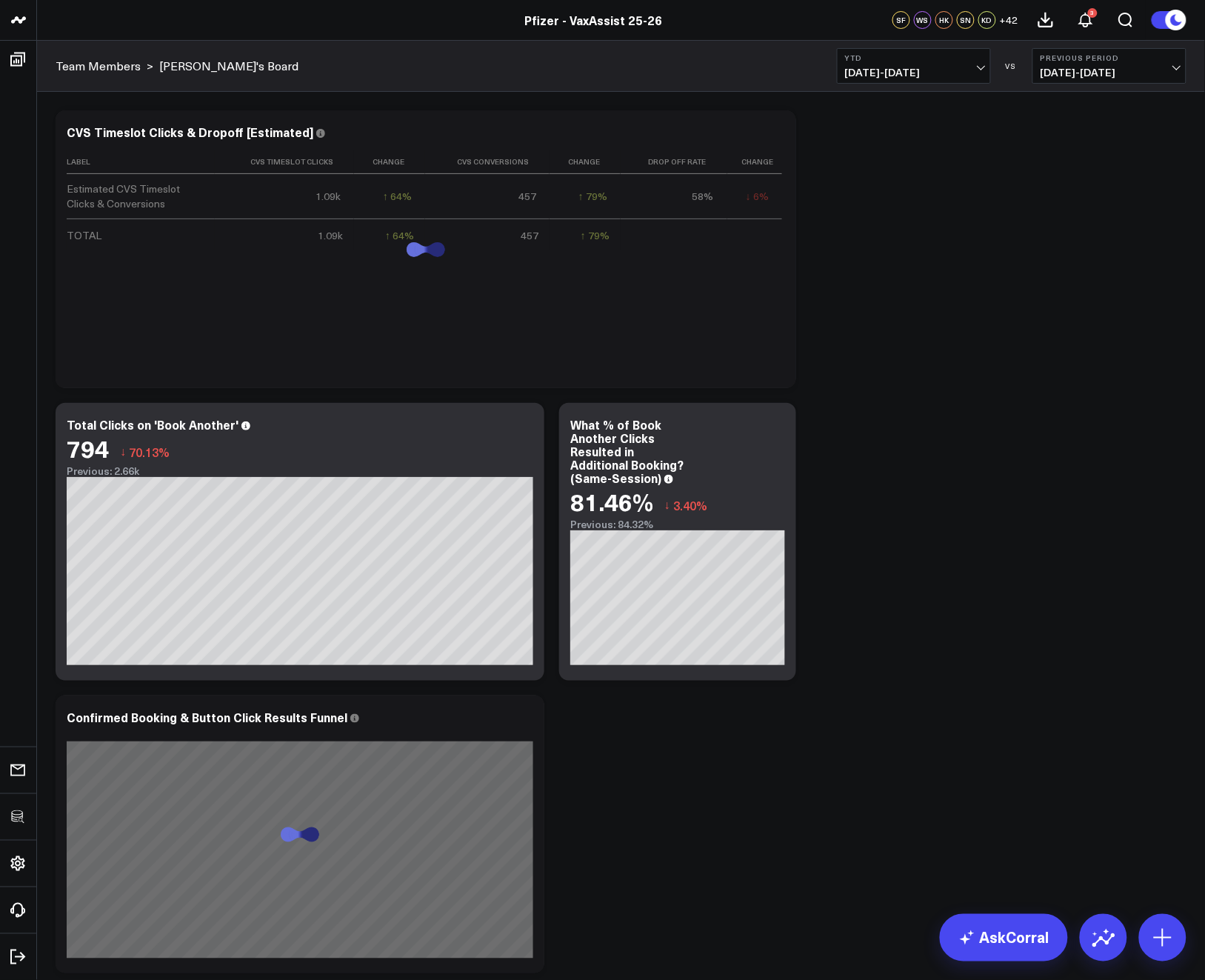
click at [933, 291] on div "Modify via AI Copy link to widget Ask support Remove Create linked copy Executi…" at bounding box center [620, 688] width 1146 height 1170
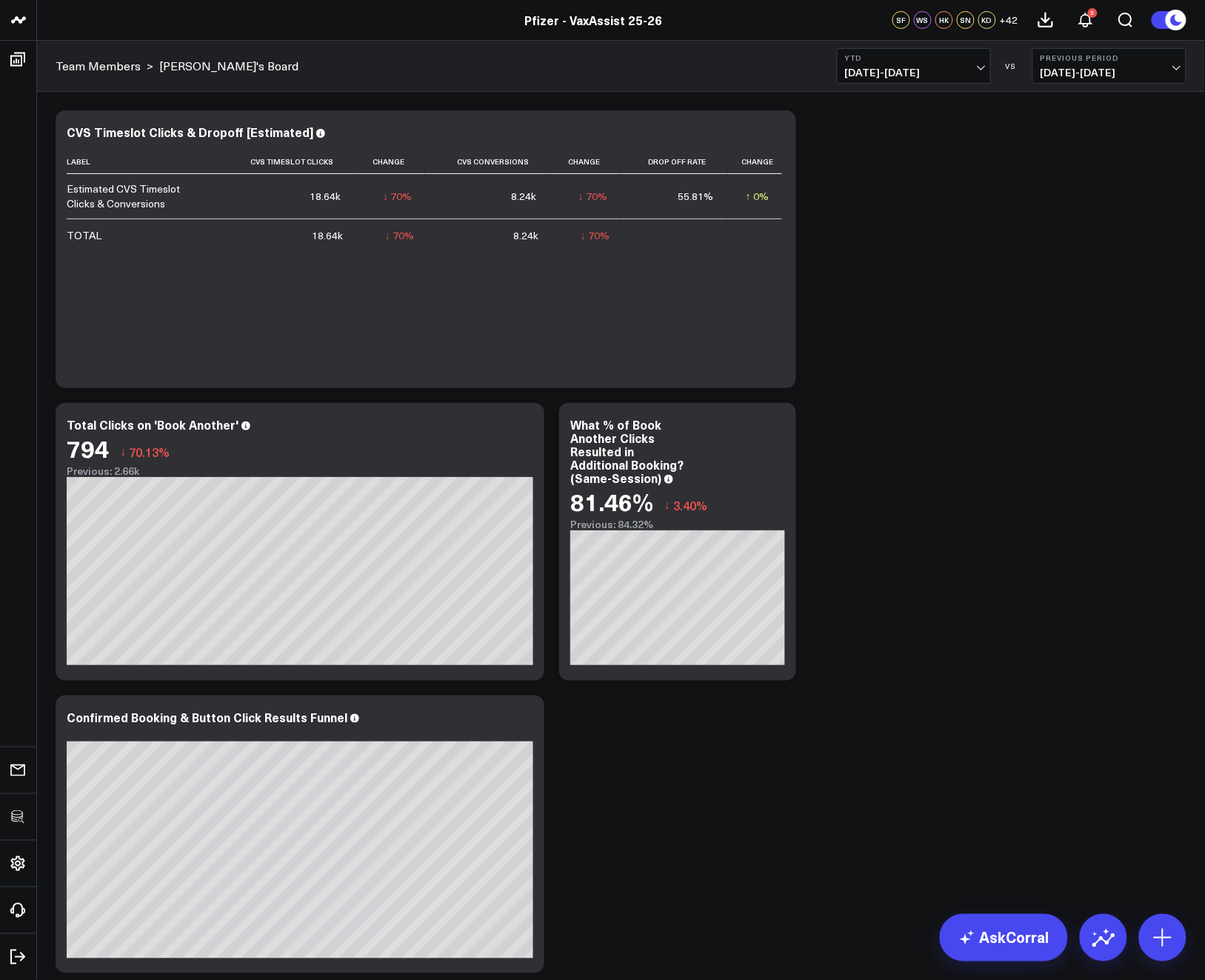
click at [887, 178] on div "Modify via AI Copy link to widget Ask support Remove Create linked copy Executi…" at bounding box center [620, 688] width 1146 height 1170
click at [779, 138] on icon at bounding box center [776, 134] width 18 height 18
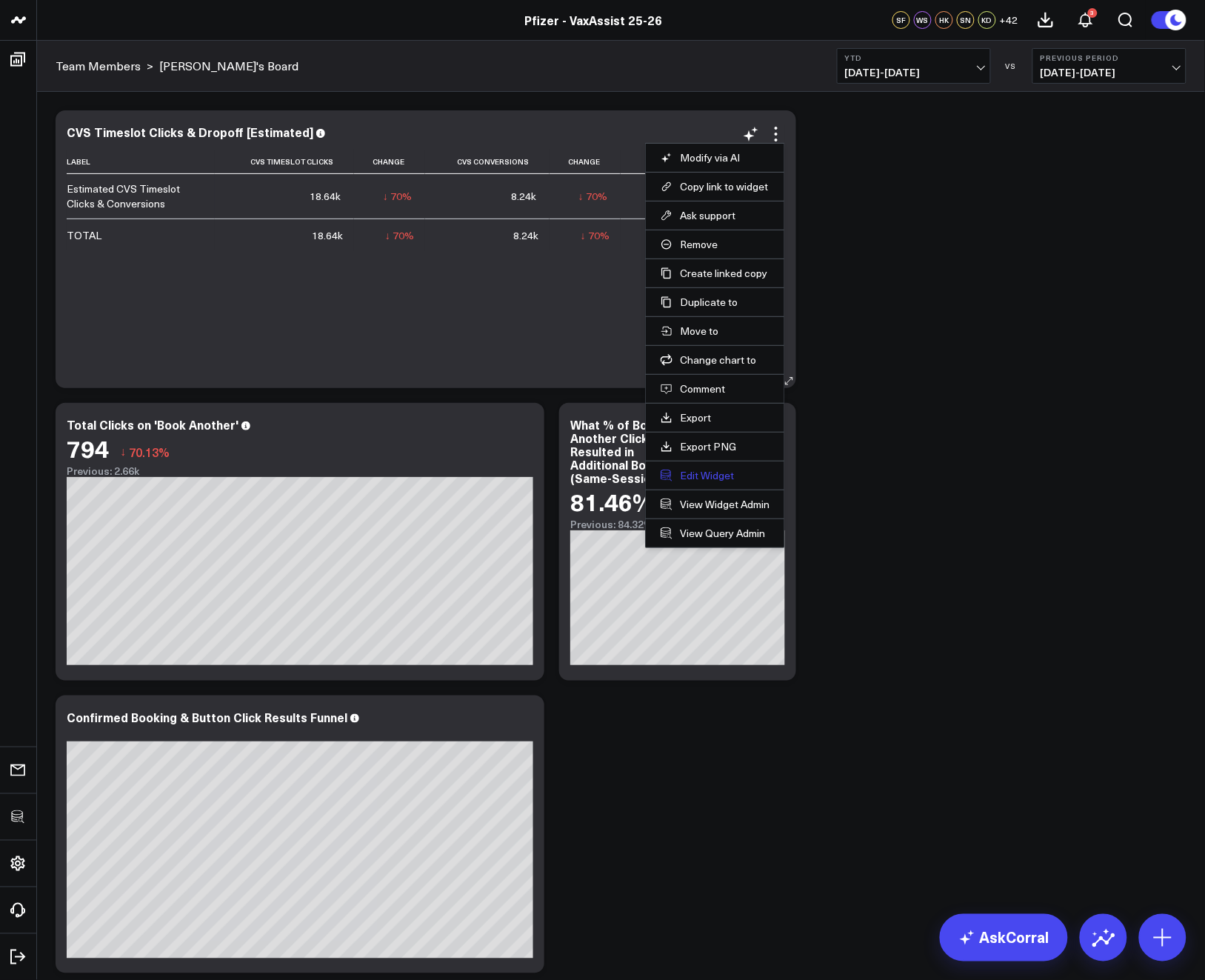
click at [702, 478] on button "Edit Widget" at bounding box center [716, 476] width 109 height 14
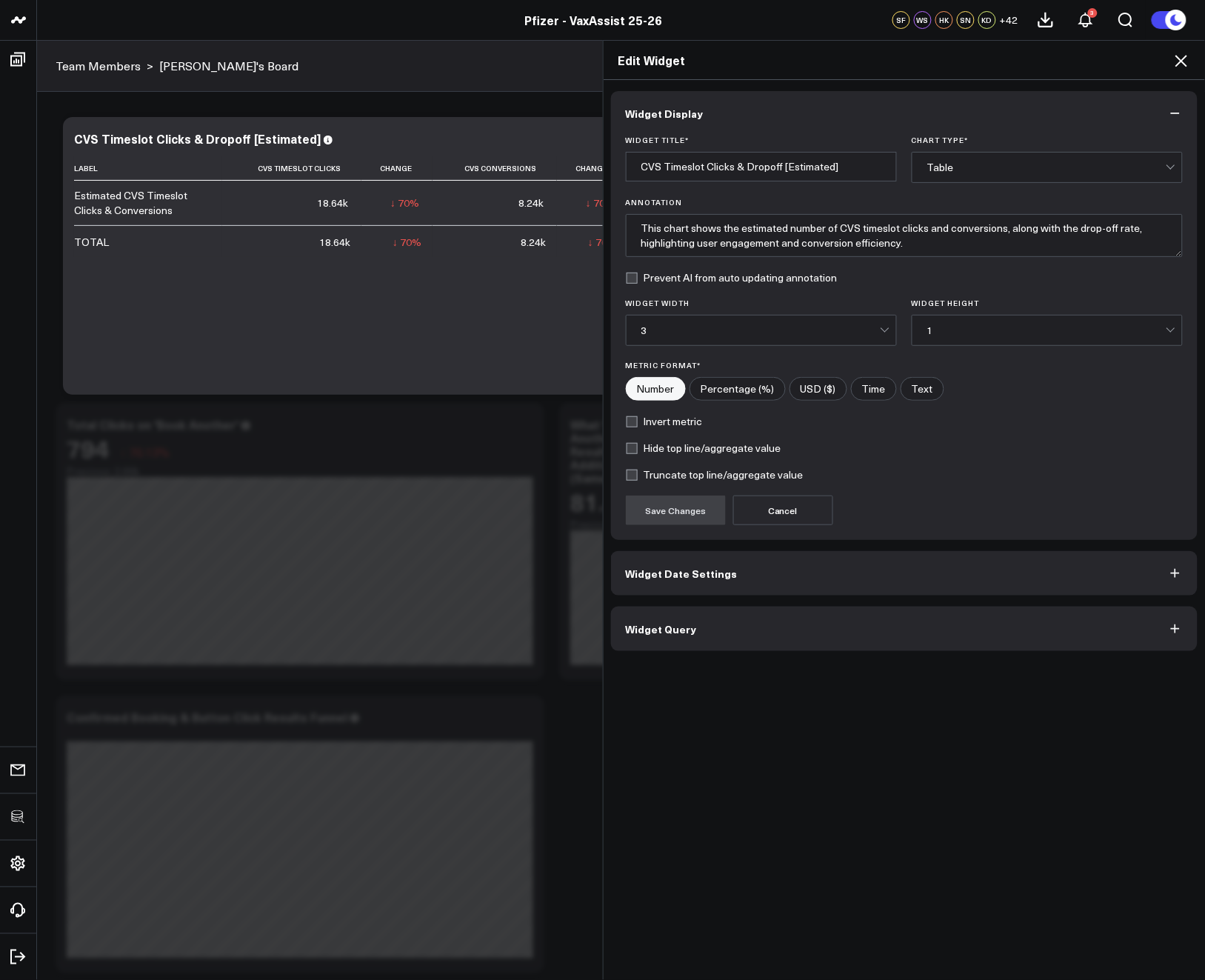
click at [722, 635] on button "Widget Query" at bounding box center [905, 629] width 587 height 45
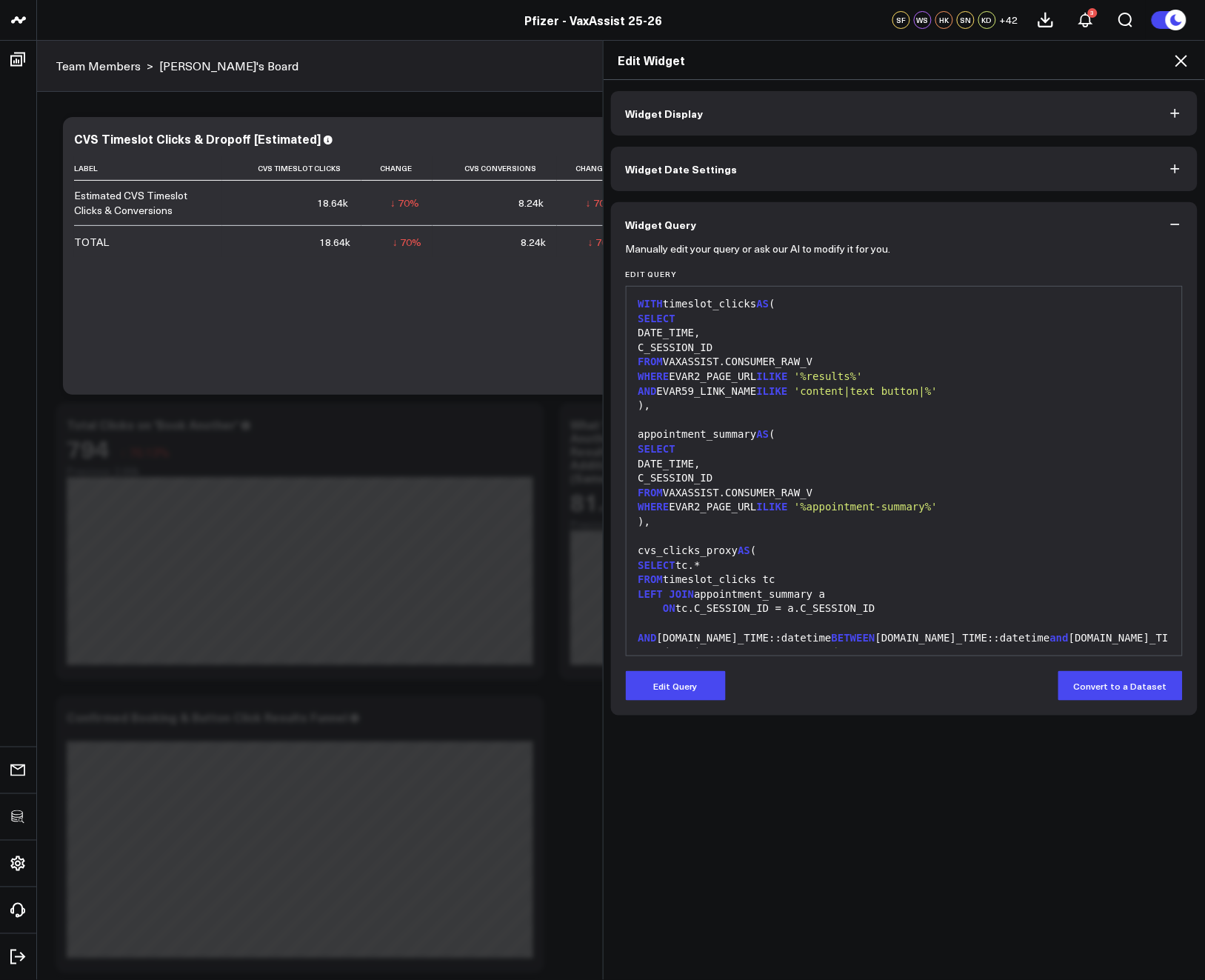
drag, startPoint x: 676, startPoint y: 682, endPoint x: 720, endPoint y: 593, distance: 99.3
click at [676, 682] on button "Edit Query" at bounding box center [676, 686] width 100 height 29
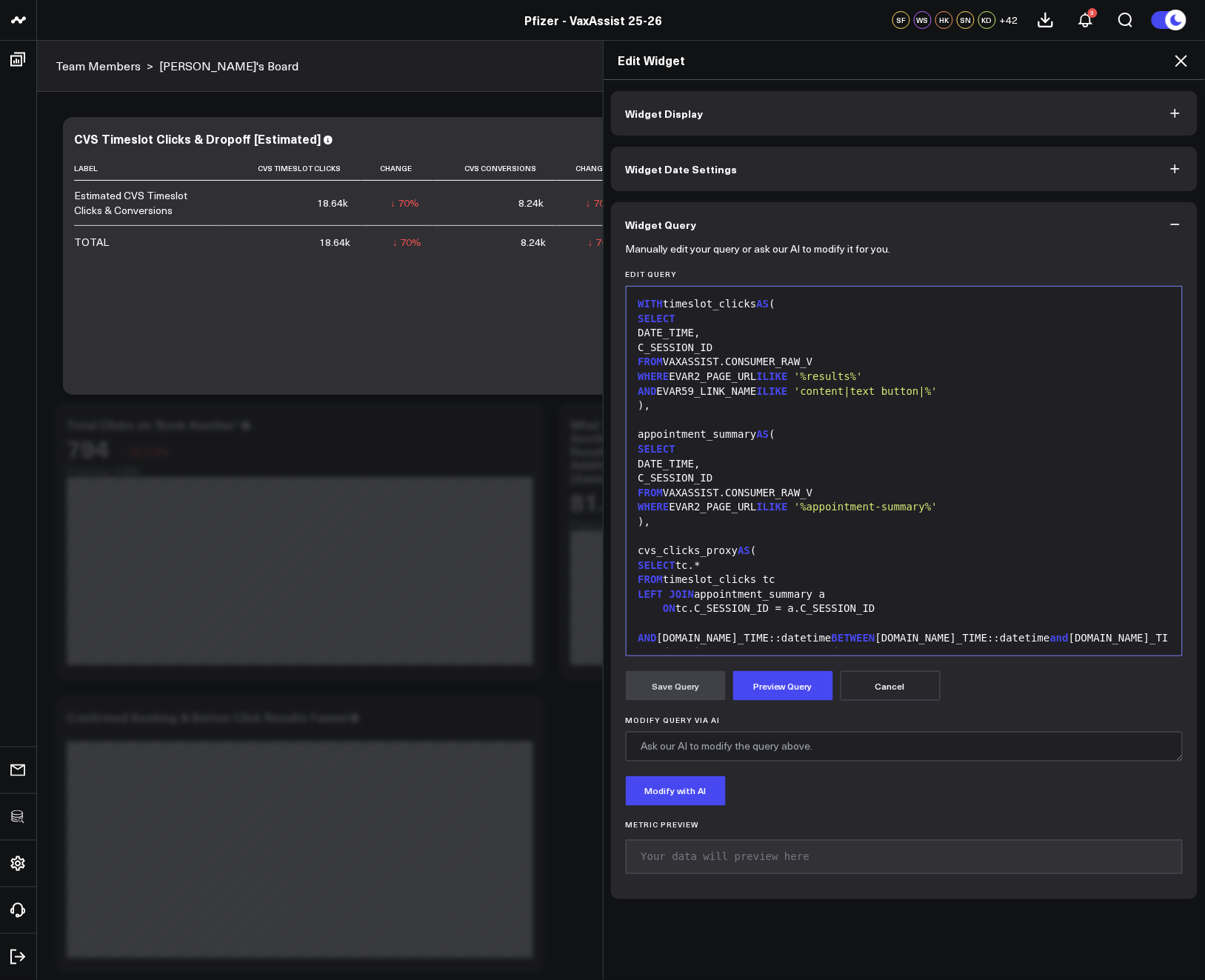
click at [799, 389] on div "AND EVAR59_LINK_NAME ILIKE 'content|text button|%'" at bounding box center [904, 391] width 541 height 15
click at [960, 389] on span "'content|text button|%'" at bounding box center [890, 391] width 143 height 12
drag, startPoint x: 982, startPoint y: 390, endPoint x: 828, endPoint y: 389, distance: 154.0
click at [828, 389] on div "AND EVAR59_LINK_NAME ILIKE ANY ( 'content|text button|%pm' ," at bounding box center [904, 391] width 541 height 15
copy div "'content|text button|%pm'"
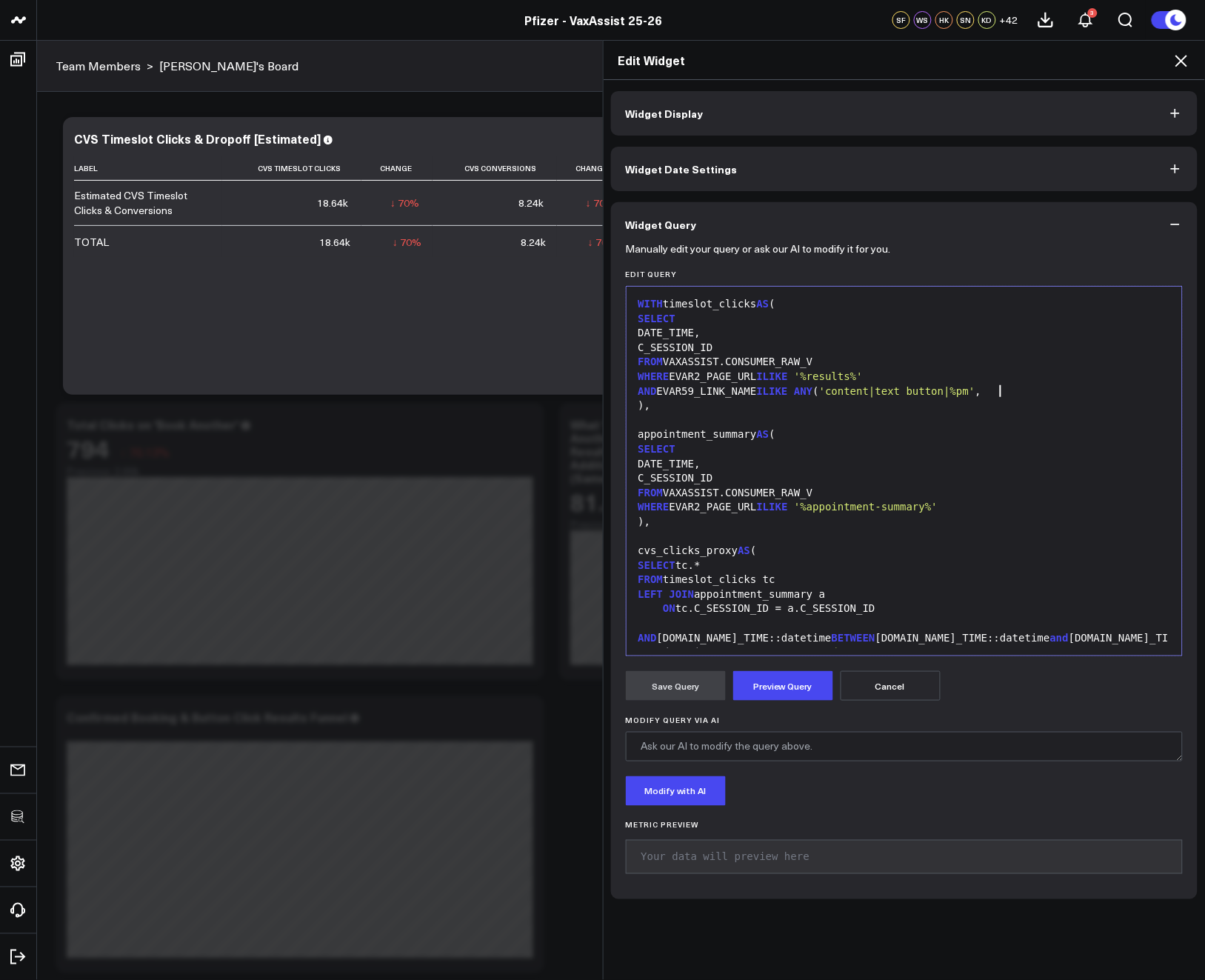
drag, startPoint x: 1010, startPoint y: 389, endPoint x: 1058, endPoint y: 390, distance: 48.0
click at [1010, 389] on div "AND EVAR59_LINK_NAME ILIKE ANY ( 'content|text button|%pm' ," at bounding box center [904, 391] width 541 height 15
click at [1125, 394] on span "'content|text button|%pm'" at bounding box center [1060, 391] width 156 height 12
click at [1135, 393] on span "'content|text button|%pm'" at bounding box center [1060, 391] width 156 height 12
click at [806, 675] on button "Preview Query" at bounding box center [783, 686] width 100 height 29
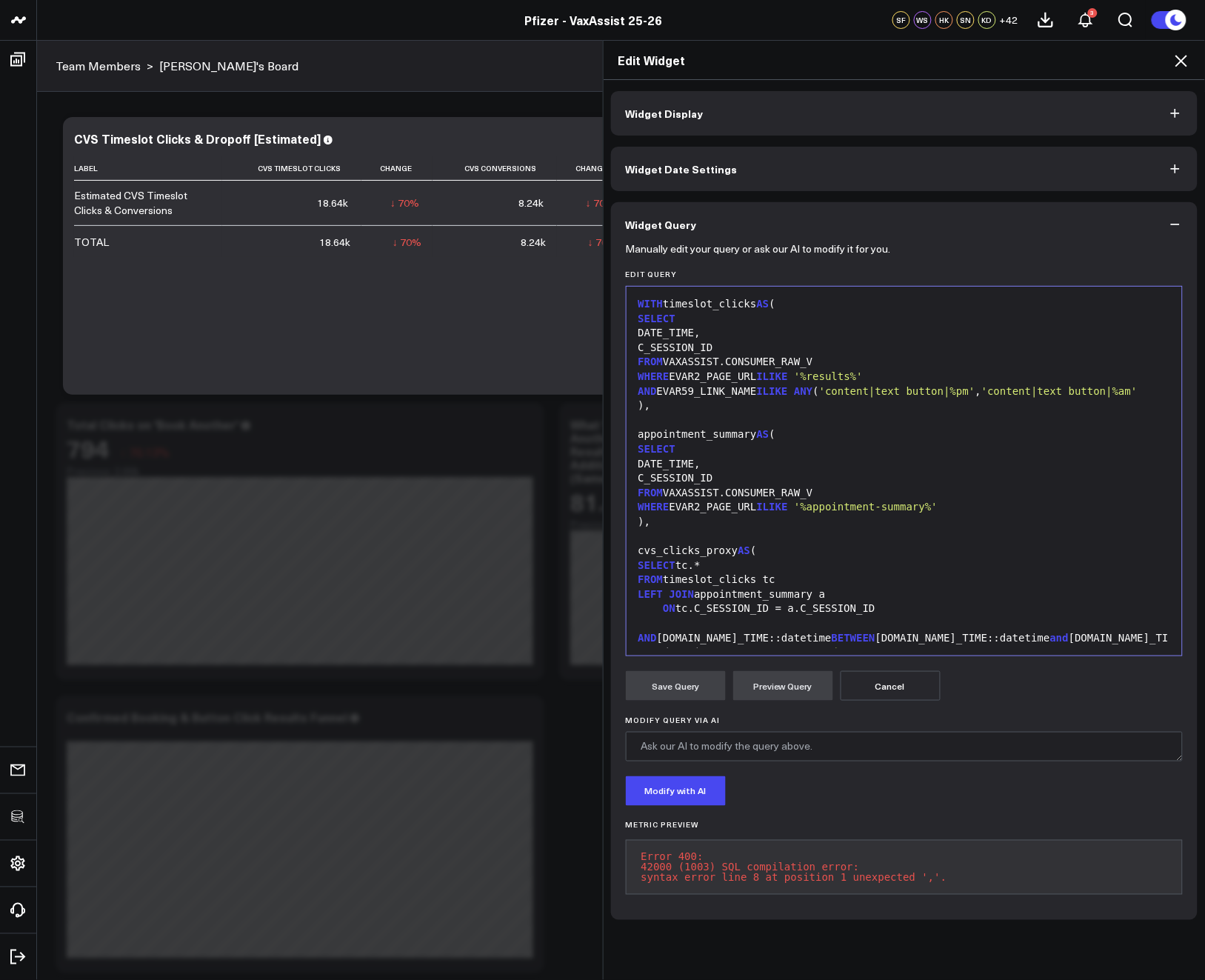
click at [1157, 391] on div "AND EVAR59_LINK_NAME ILIKE ANY ( 'content|text button|%pm' , 'content|text butt…" at bounding box center [904, 391] width 541 height 15
click at [790, 686] on button "Preview Query" at bounding box center [783, 686] width 100 height 29
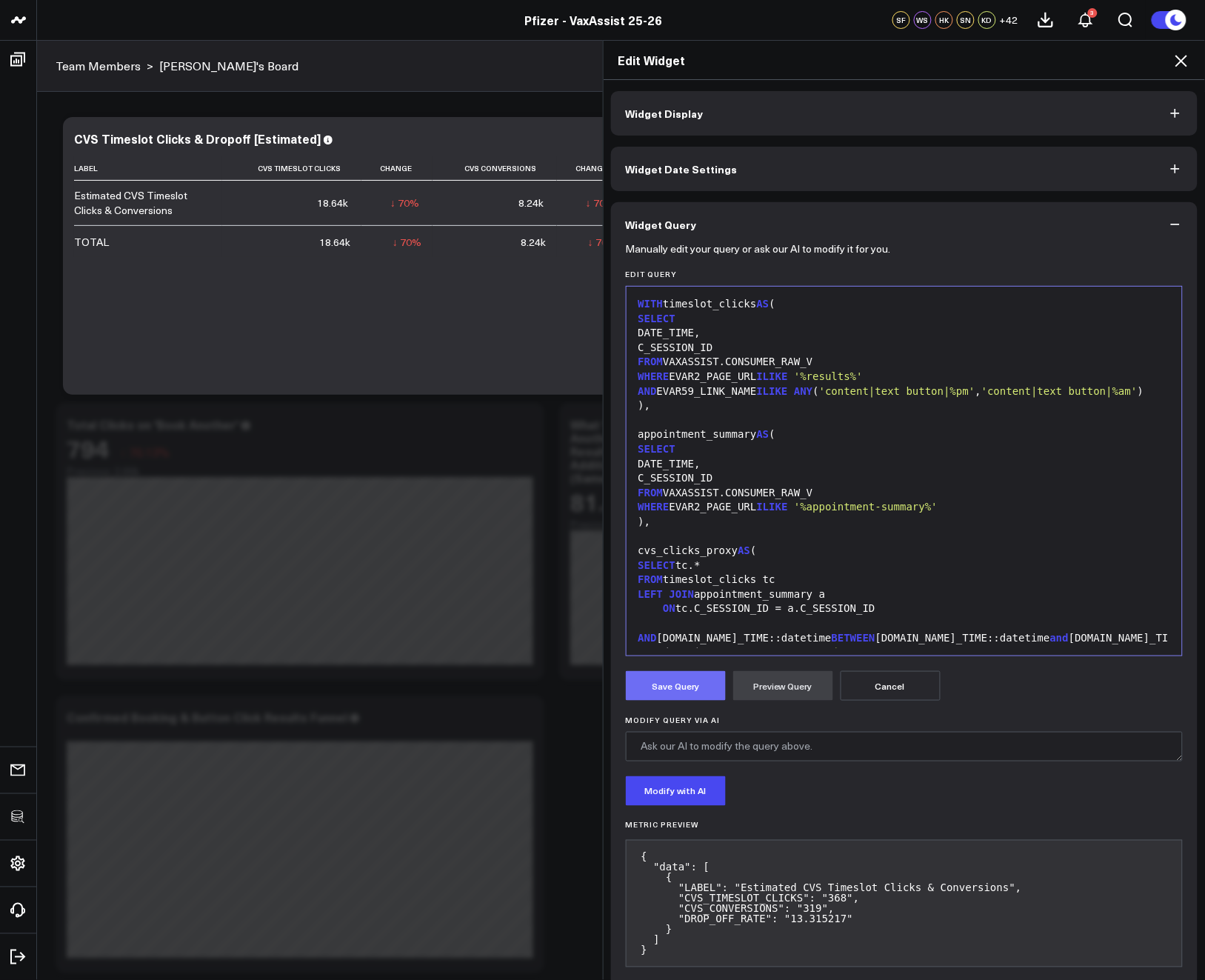
click at [688, 685] on button "Save Query" at bounding box center [676, 686] width 100 height 29
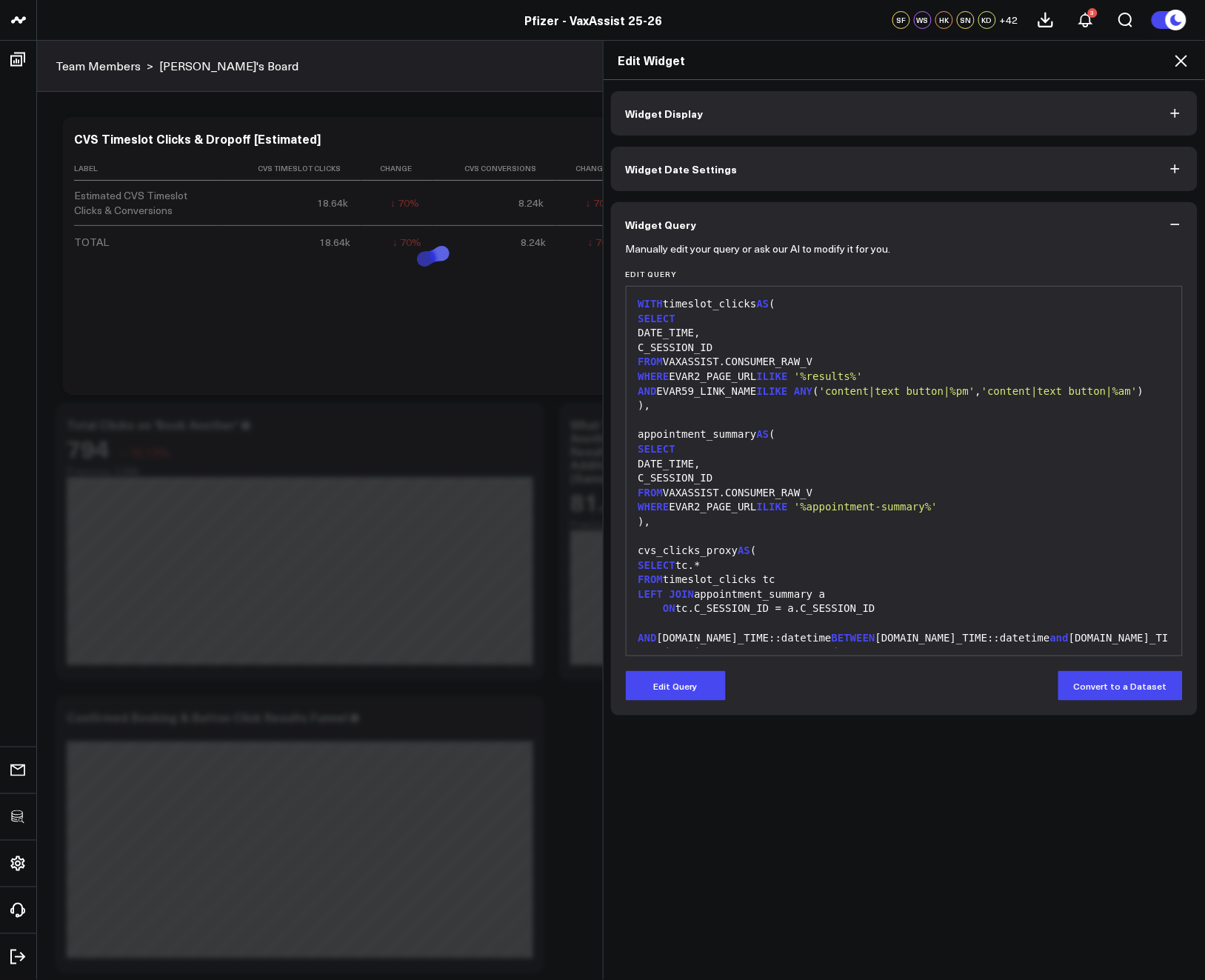
click at [1191, 56] on div "Edit Widget" at bounding box center [905, 60] width 602 height 39
click at [1185, 59] on icon at bounding box center [1182, 60] width 12 height 12
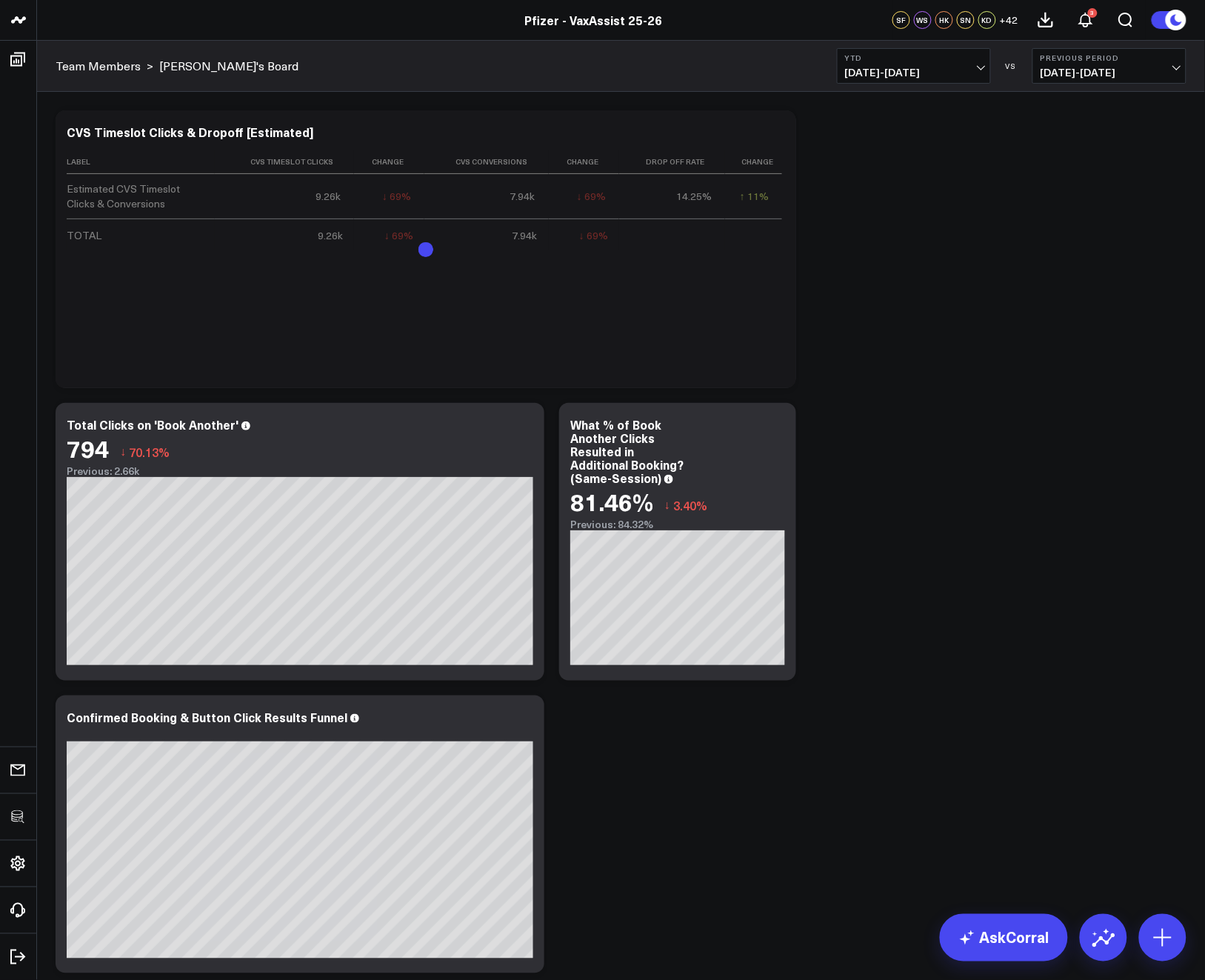
click at [1056, 387] on div "Modify via AI Copy link to widget Ask support Remove Create linked copy Executi…" at bounding box center [620, 688] width 1146 height 1170
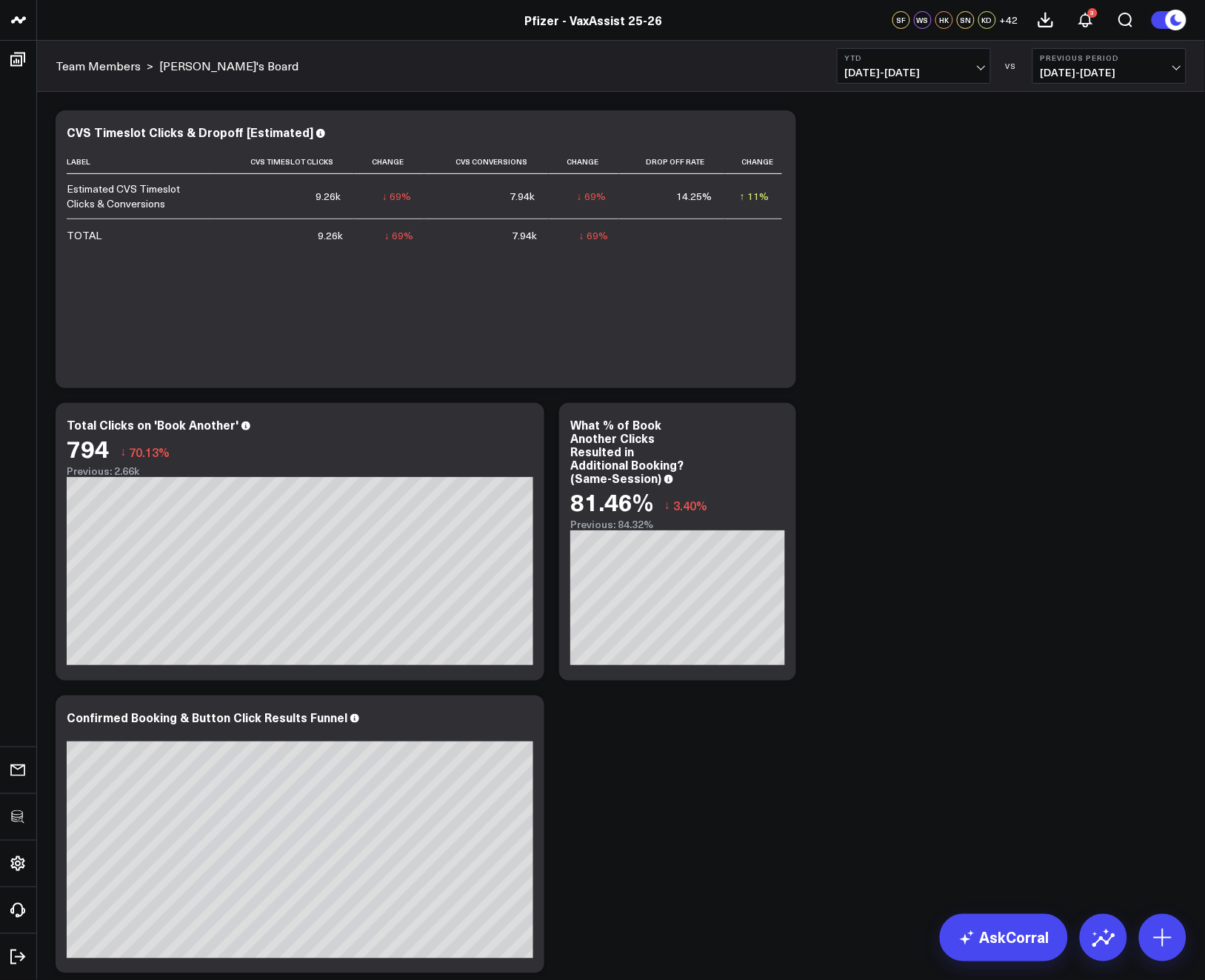
click at [943, 57] on b "YTD" at bounding box center [913, 58] width 137 height 9
click at [907, 153] on link "Last 30 Days" at bounding box center [913, 155] width 152 height 28
click at [981, 66] on span "07/26/25 - 08/24/25" at bounding box center [913, 72] width 137 height 12
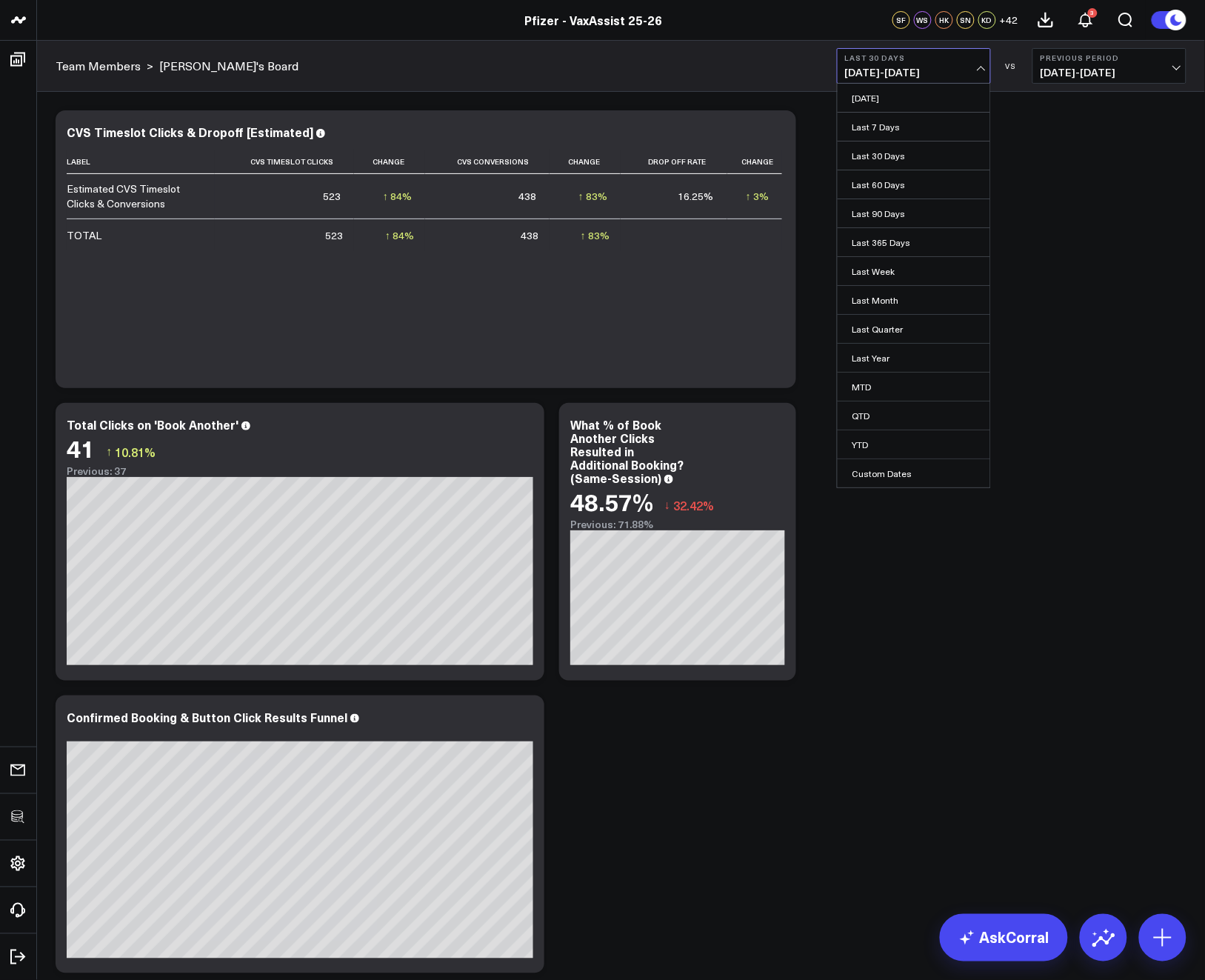
click at [897, 325] on link "Last Quarter" at bounding box center [913, 329] width 152 height 28
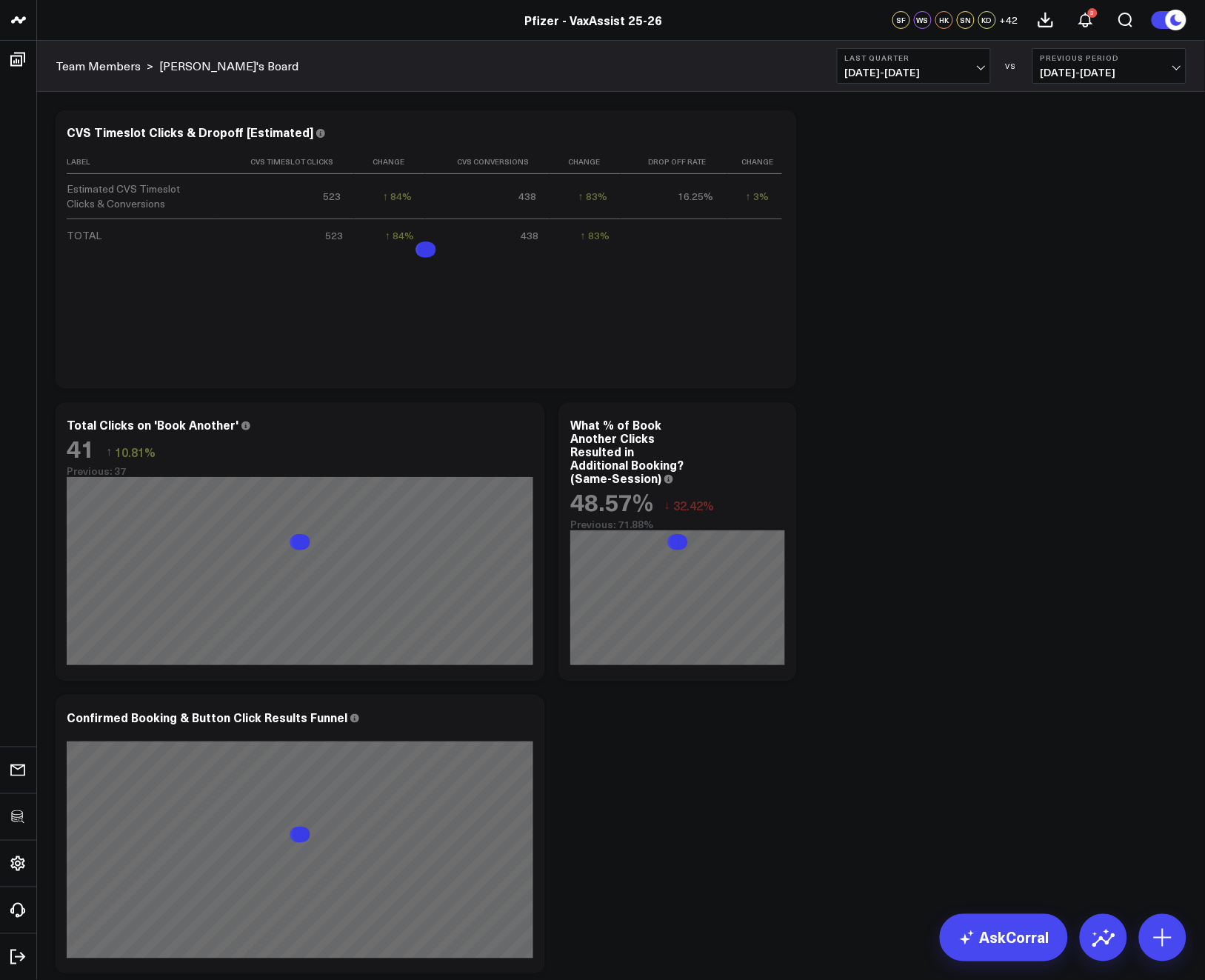
click at [1037, 303] on div "Modify via AI Copy link to widget Ask support Remove Create linked copy Executi…" at bounding box center [620, 688] width 1146 height 1170
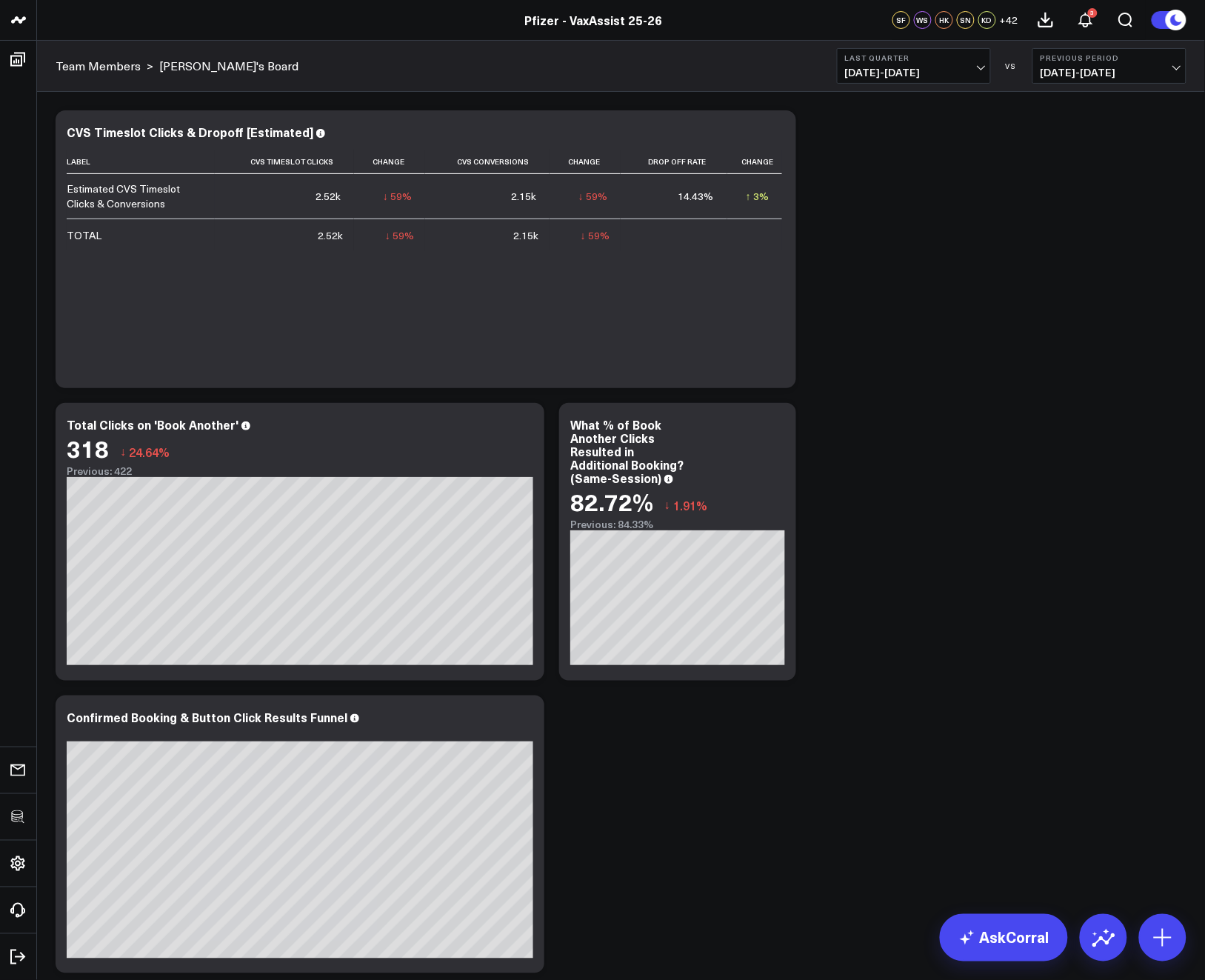
click at [954, 377] on div "Modify via AI Copy link to widget Ask support Remove Create linked copy Executi…" at bounding box center [620, 688] width 1146 height 1170
click at [882, 242] on div "Modify via AI Copy link to widget Ask support Remove Create linked copy Executi…" at bounding box center [620, 688] width 1146 height 1170
click at [985, 364] on div "Modify via AI Copy link to widget Ask support Remove Create linked copy Executi…" at bounding box center [620, 688] width 1146 height 1170
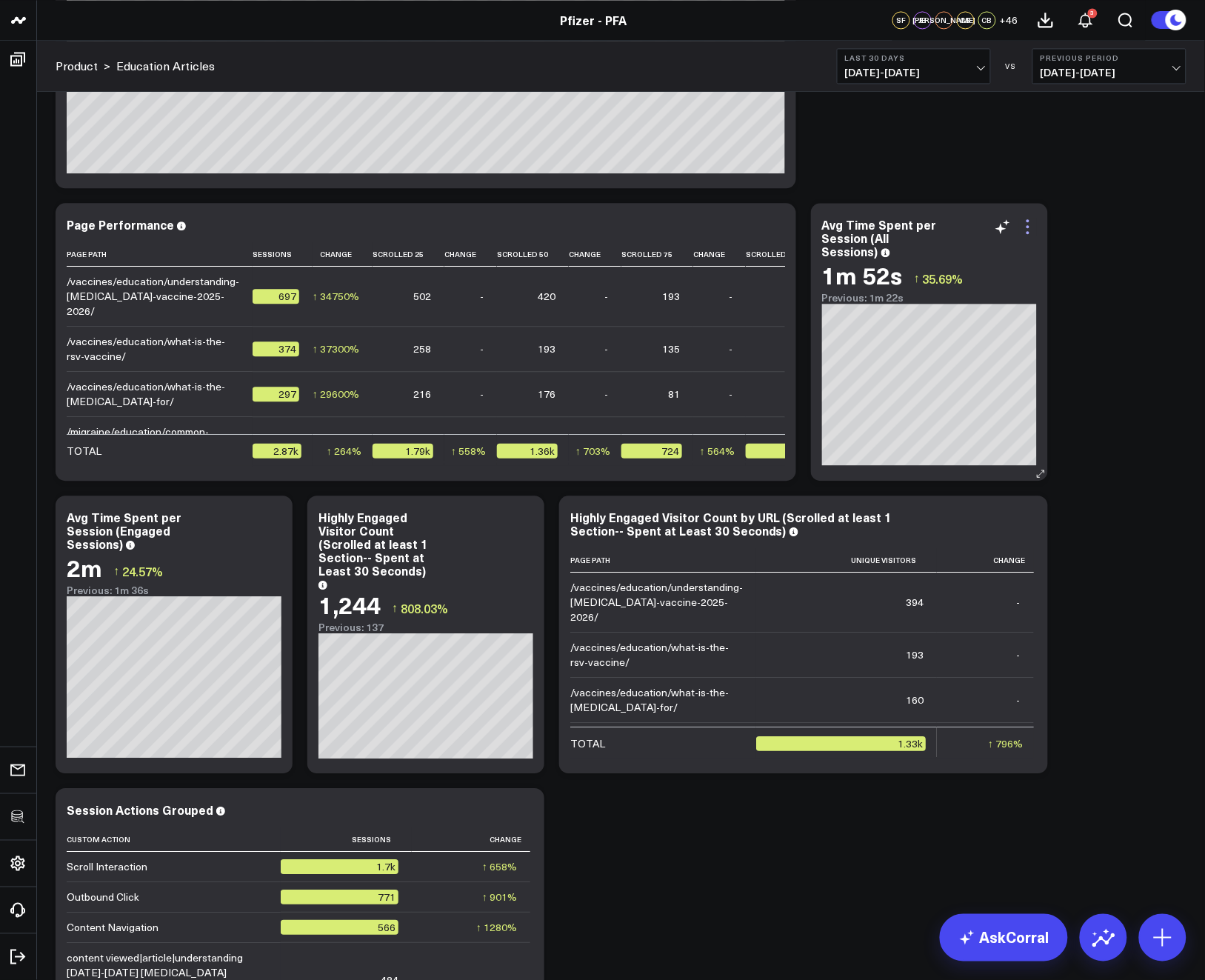
click at [1028, 224] on icon at bounding box center [1028, 226] width 18 height 18
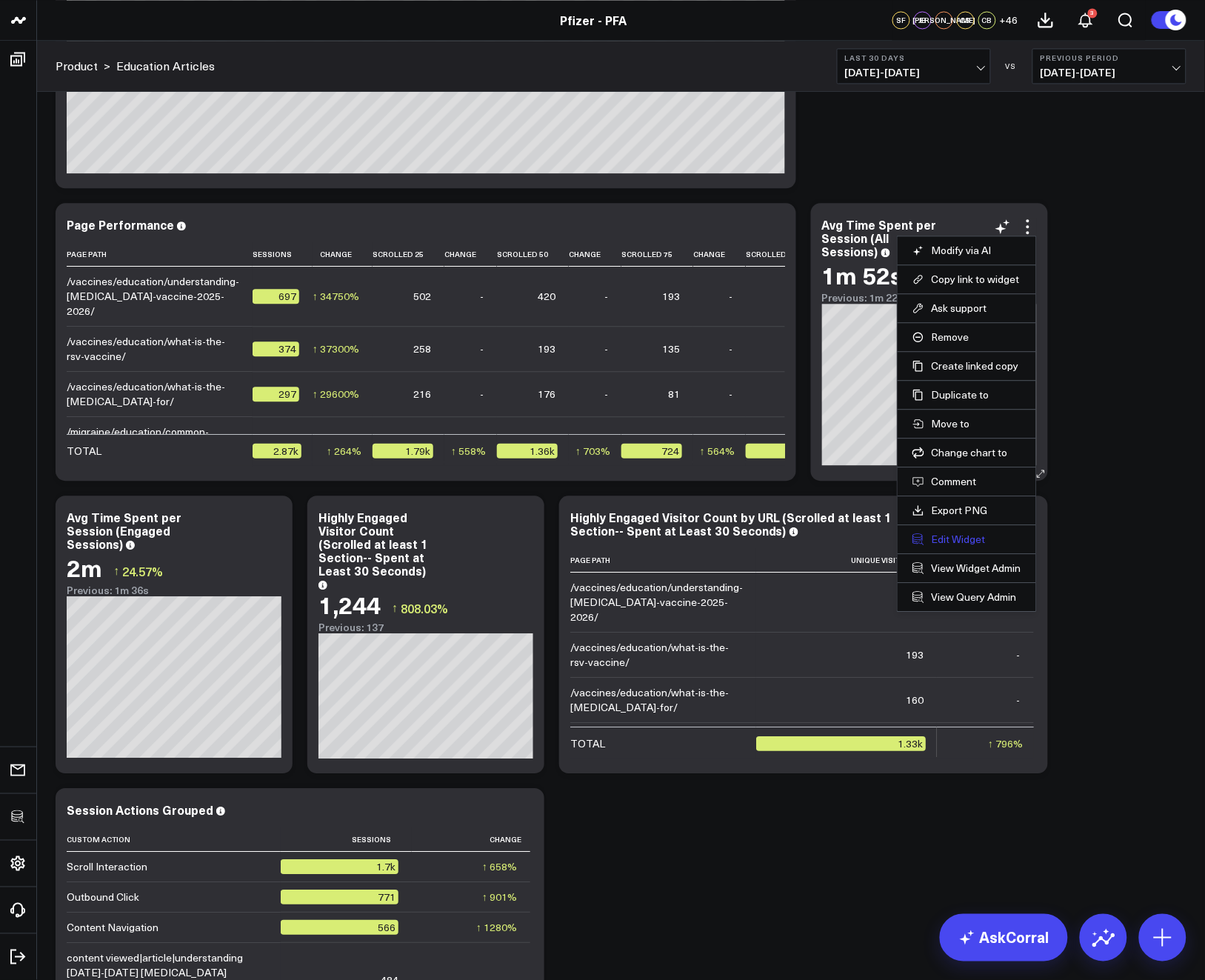
click at [941, 543] on button "Edit Widget" at bounding box center [967, 539] width 109 height 14
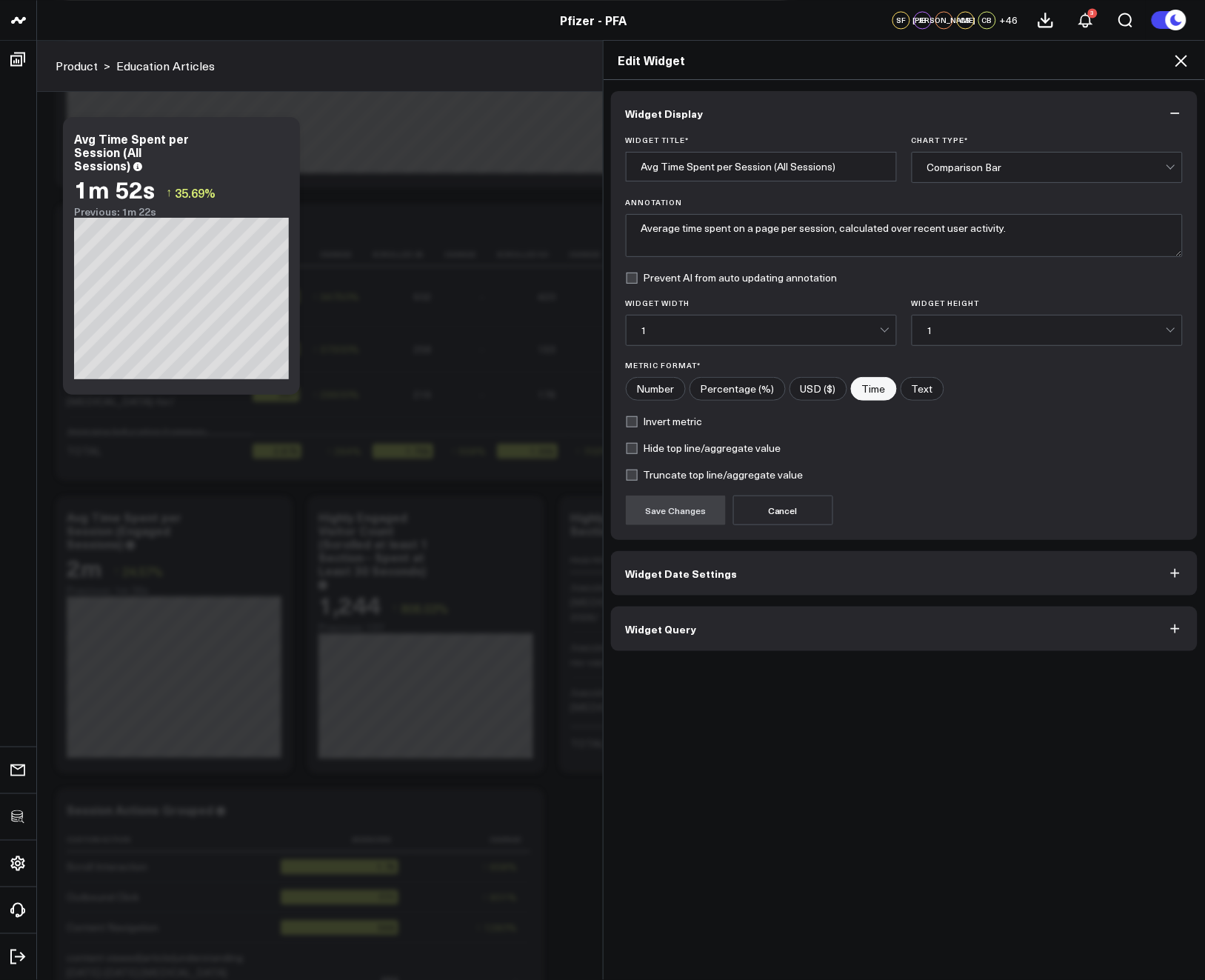
click at [769, 641] on button "Widget Query" at bounding box center [905, 629] width 587 height 45
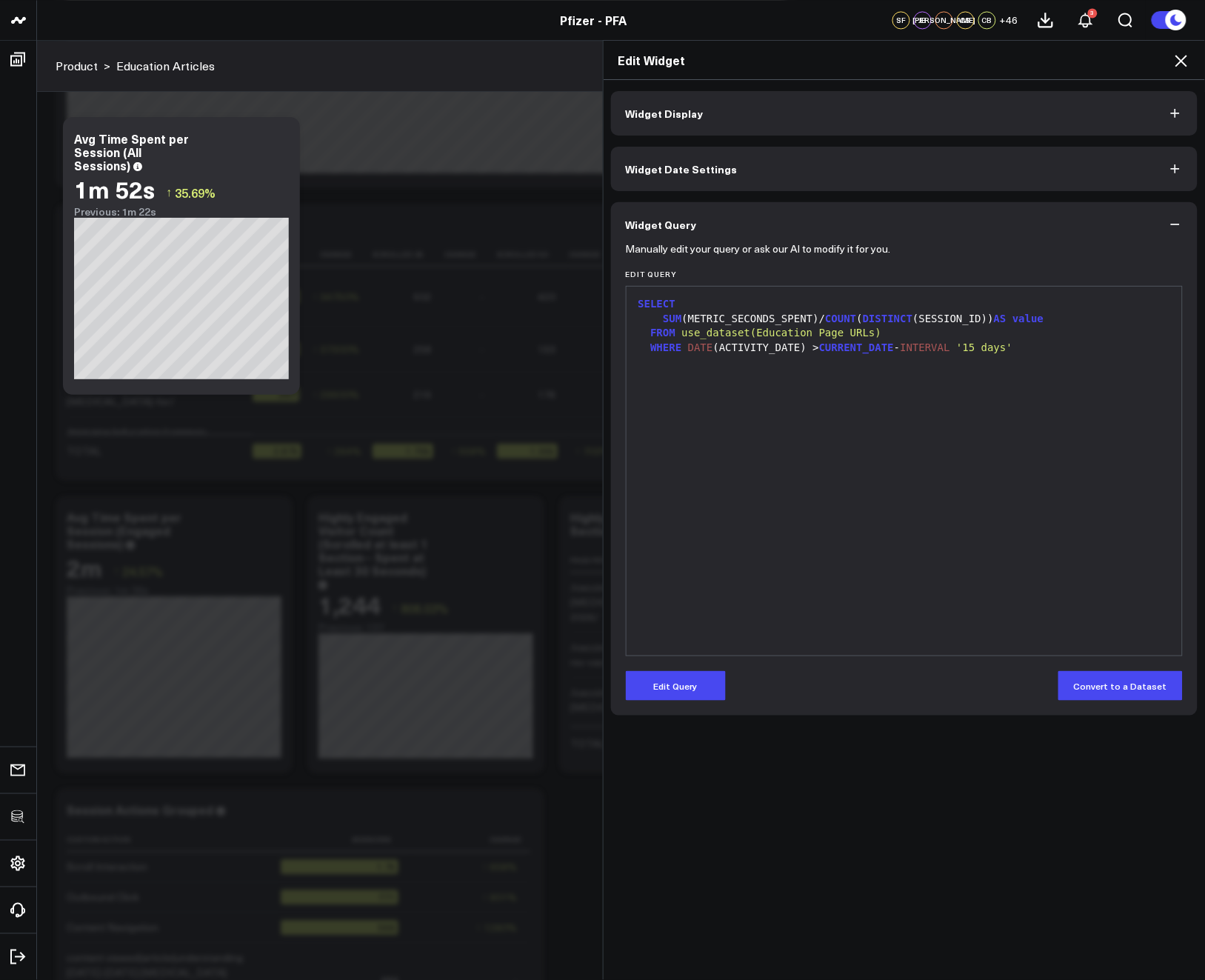
click at [804, 608] on div "SELECT SUM (METRIC_SECONDS_SPENT)/ COUNT ( DISTINCT (SESSION_ID)) AS value FROM…" at bounding box center [904, 471] width 541 height 354
click at [1188, 58] on icon at bounding box center [1182, 60] width 18 height 18
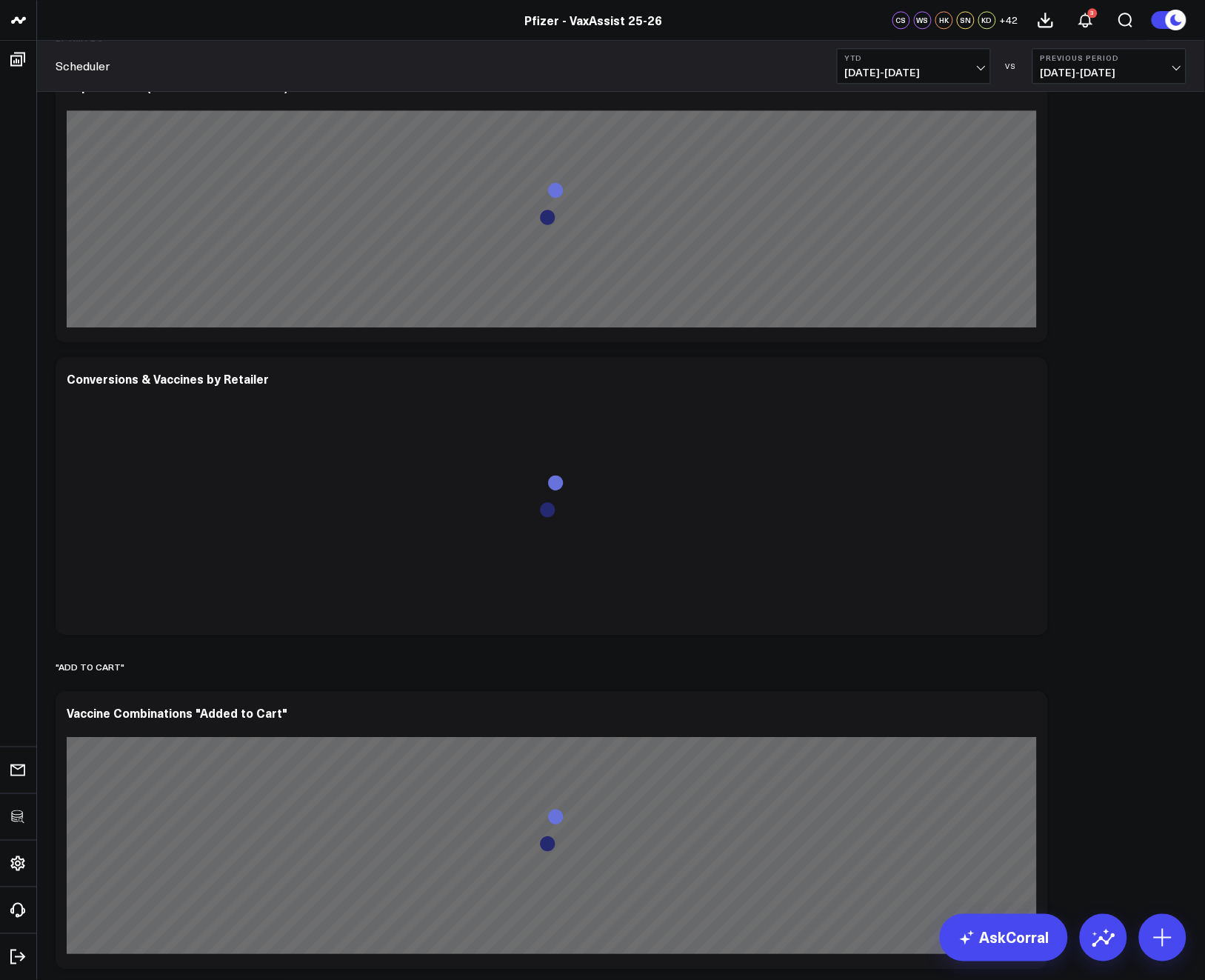
scroll to position [2265, 0]
